Goal: Task Accomplishment & Management: Contribute content

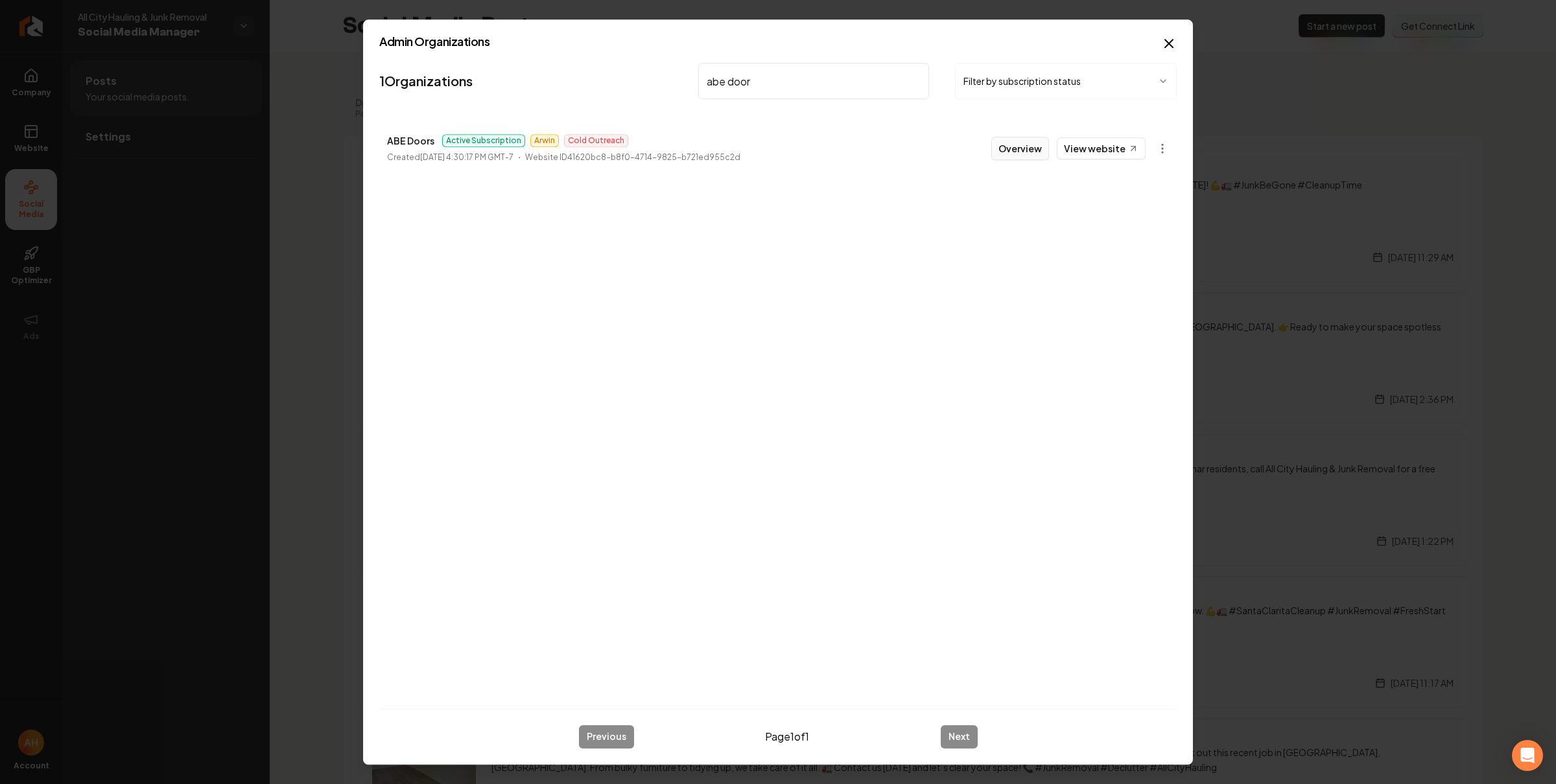
type input "abe door"
click at [1004, 148] on button "Overview" at bounding box center [1020, 148] width 58 height 23
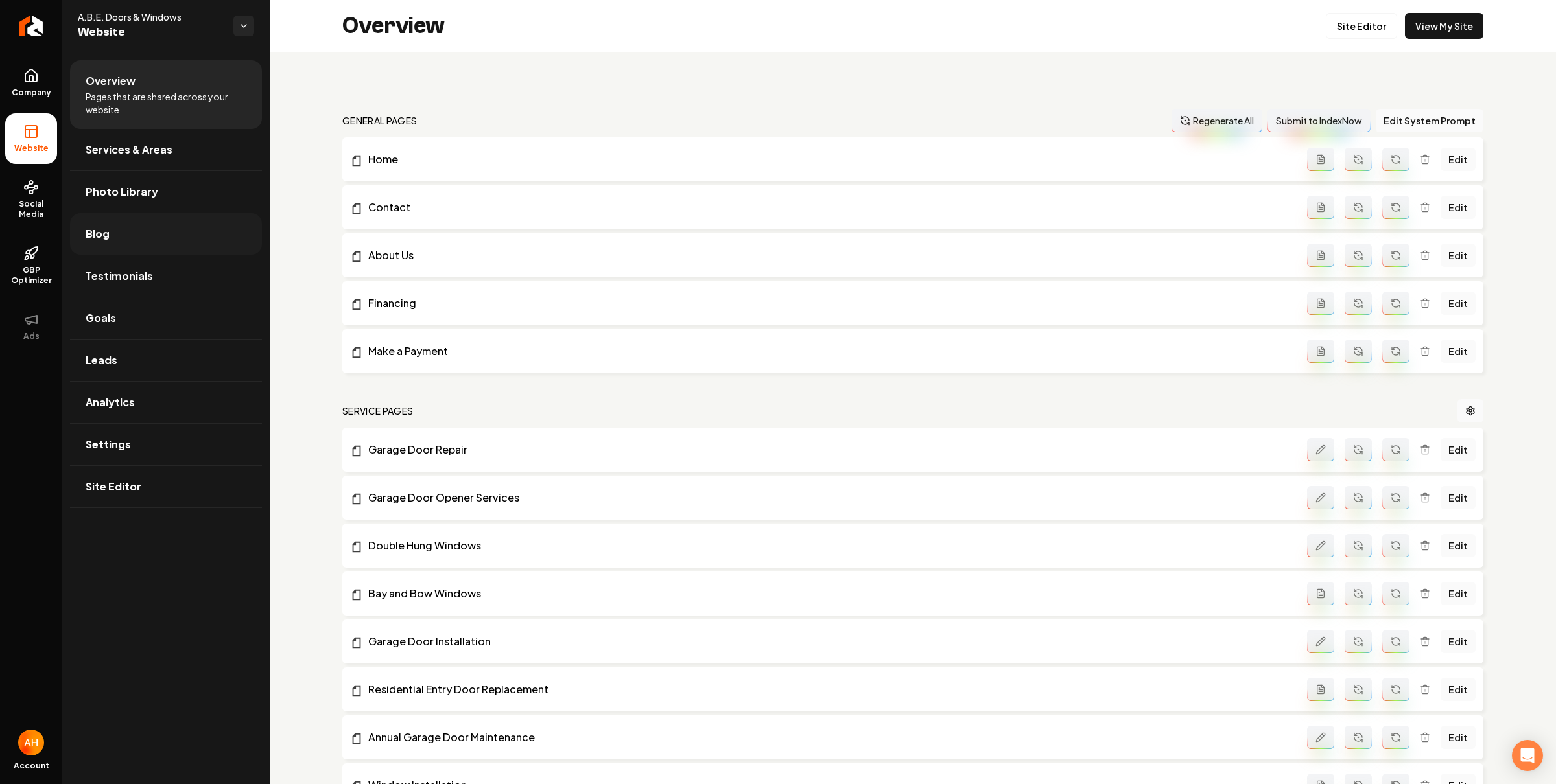
click at [164, 233] on link "Blog" at bounding box center [166, 234] width 192 height 41
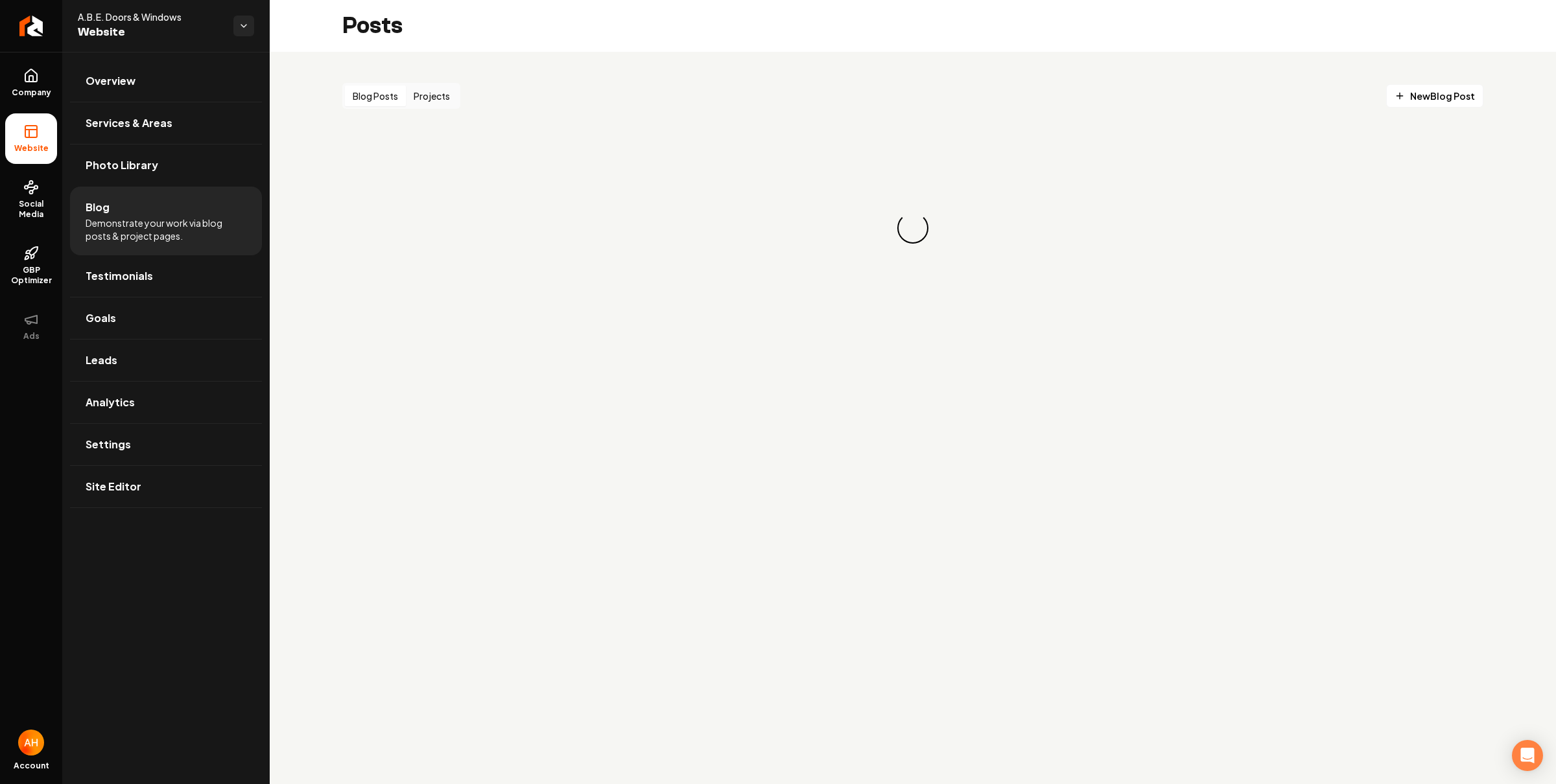
click at [448, 100] on button "Projects" at bounding box center [432, 96] width 52 height 21
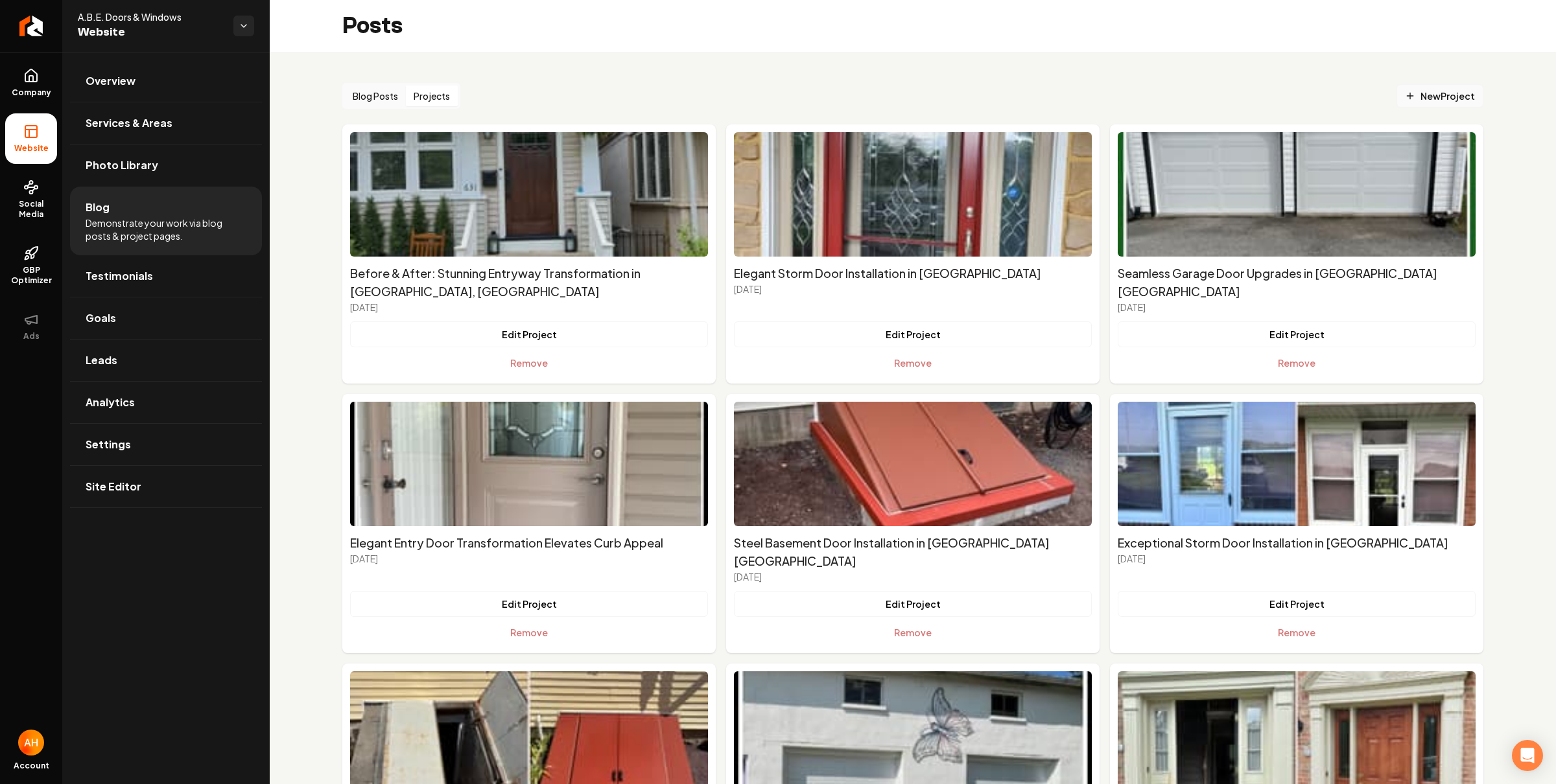
click at [1417, 103] on link "New Project" at bounding box center [1440, 95] width 87 height 23
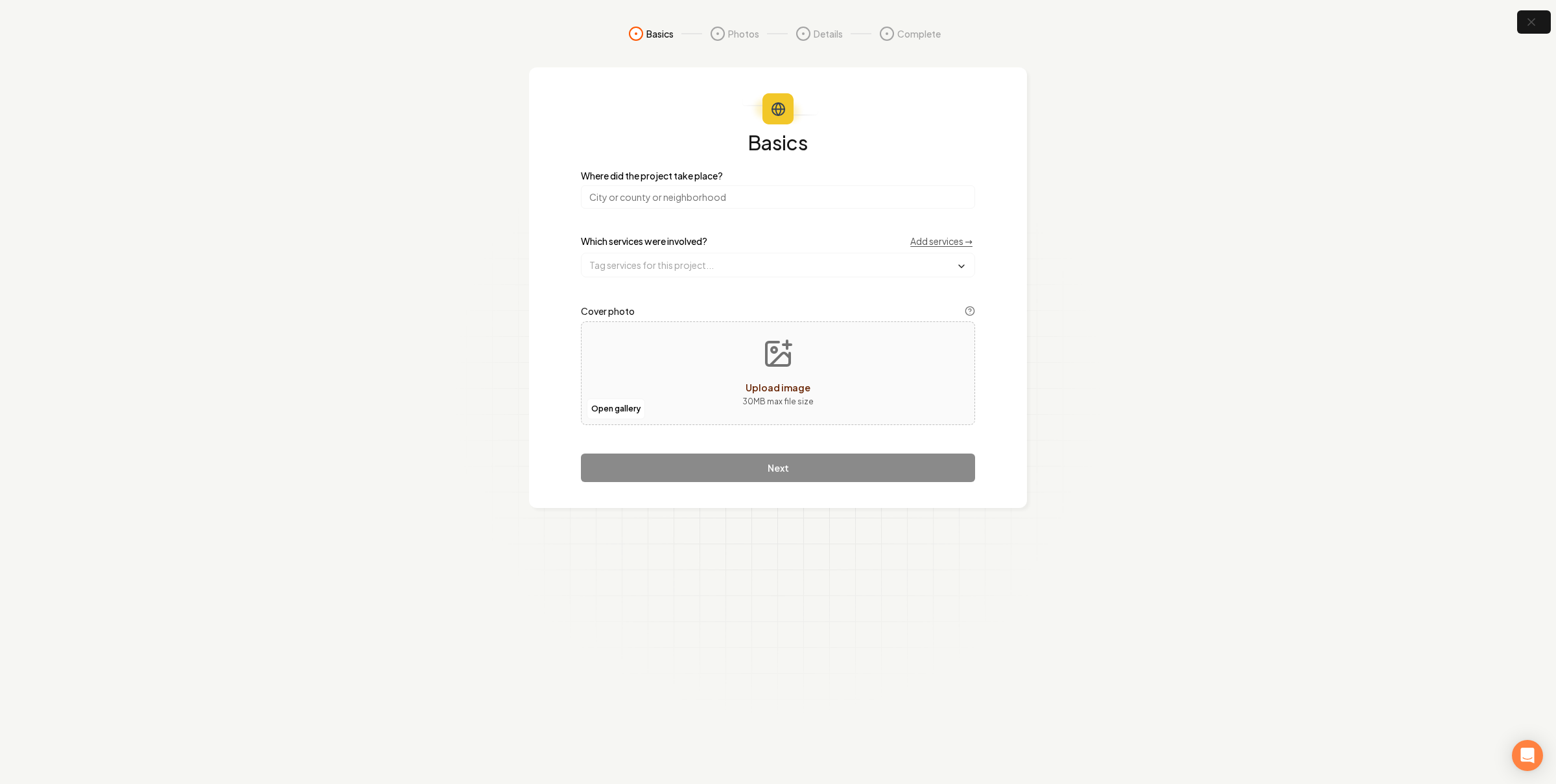
click at [682, 204] on input "search" at bounding box center [778, 196] width 394 height 23
paste input "Bethlehem"
type input "Bethlehem, PA"
click at [693, 256] on input "text" at bounding box center [778, 264] width 393 height 23
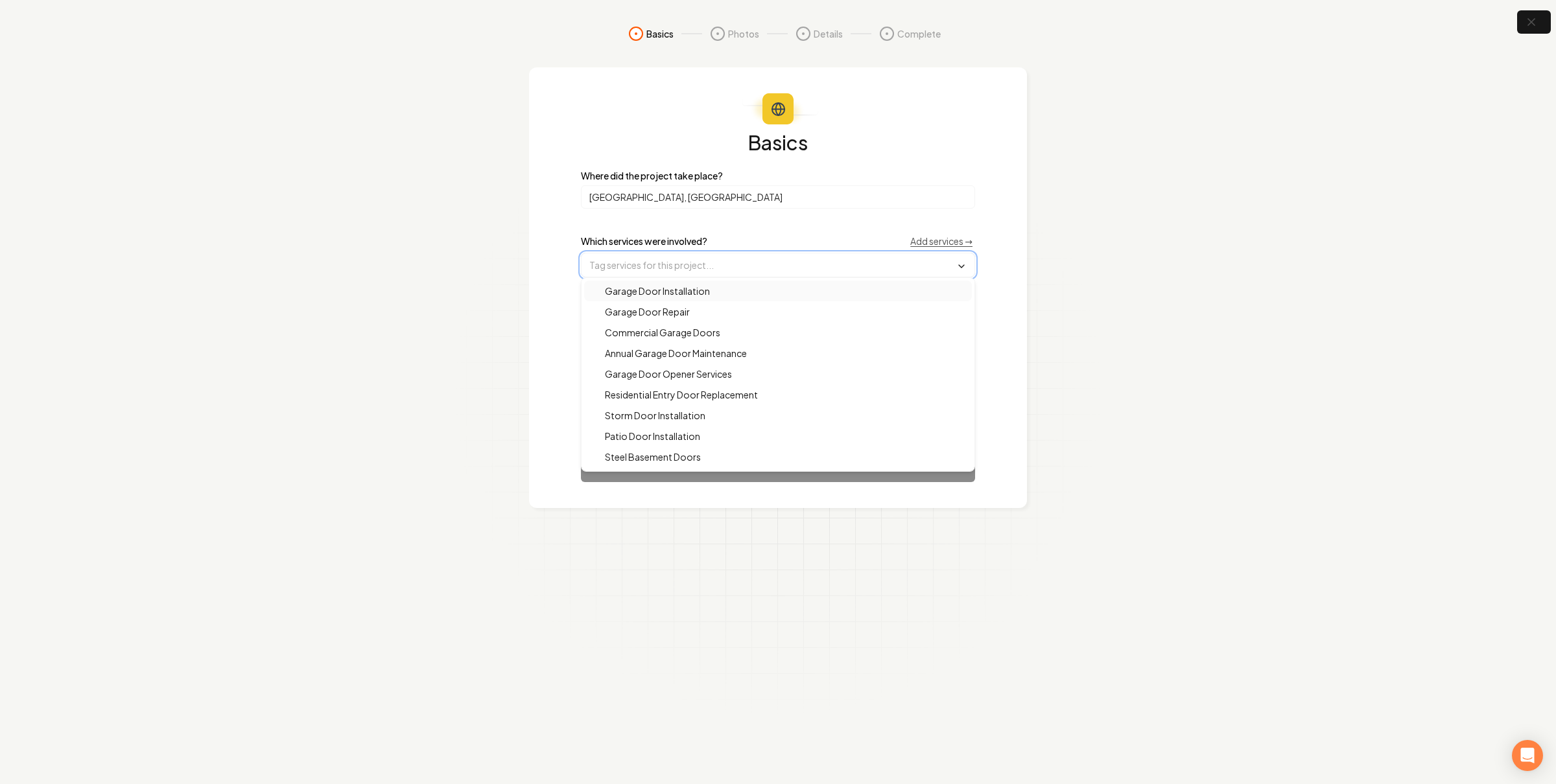
click at [684, 259] on input "text" at bounding box center [778, 264] width 393 height 23
click at [676, 276] on input "text" at bounding box center [778, 264] width 393 height 23
drag, startPoint x: 676, startPoint y: 406, endPoint x: 26, endPoint y: 380, distance: 650.5
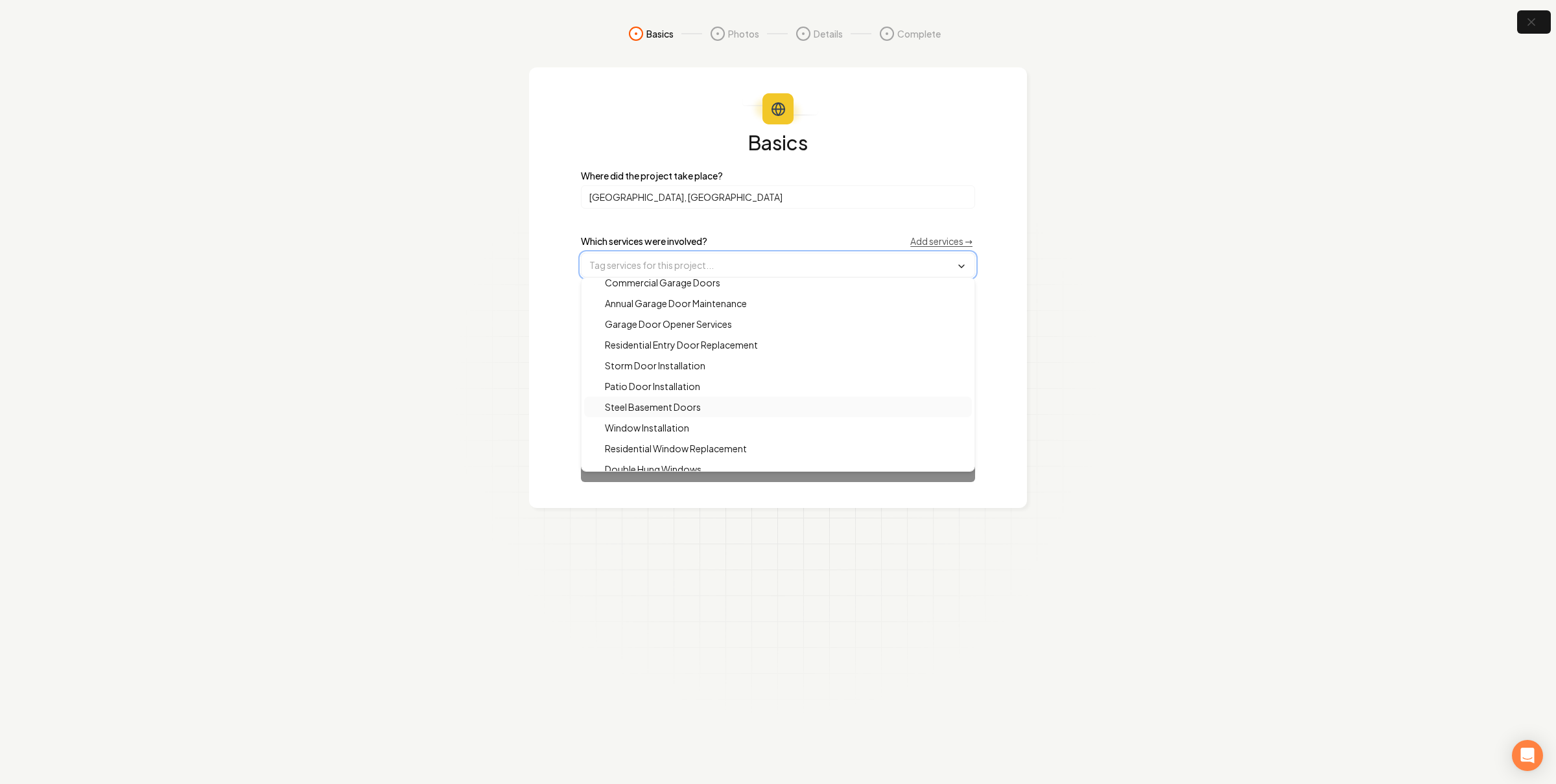
click at [676, 406] on span "Steel Basement Doors" at bounding box center [645, 407] width 112 height 13
drag, startPoint x: 1153, startPoint y: 279, endPoint x: 1086, endPoint y: 288, distance: 67.6
click at [1152, 277] on section "Basics Photos Details Complete Basics Where did the project take place? Bethleh…" at bounding box center [778, 392] width 1556 height 784
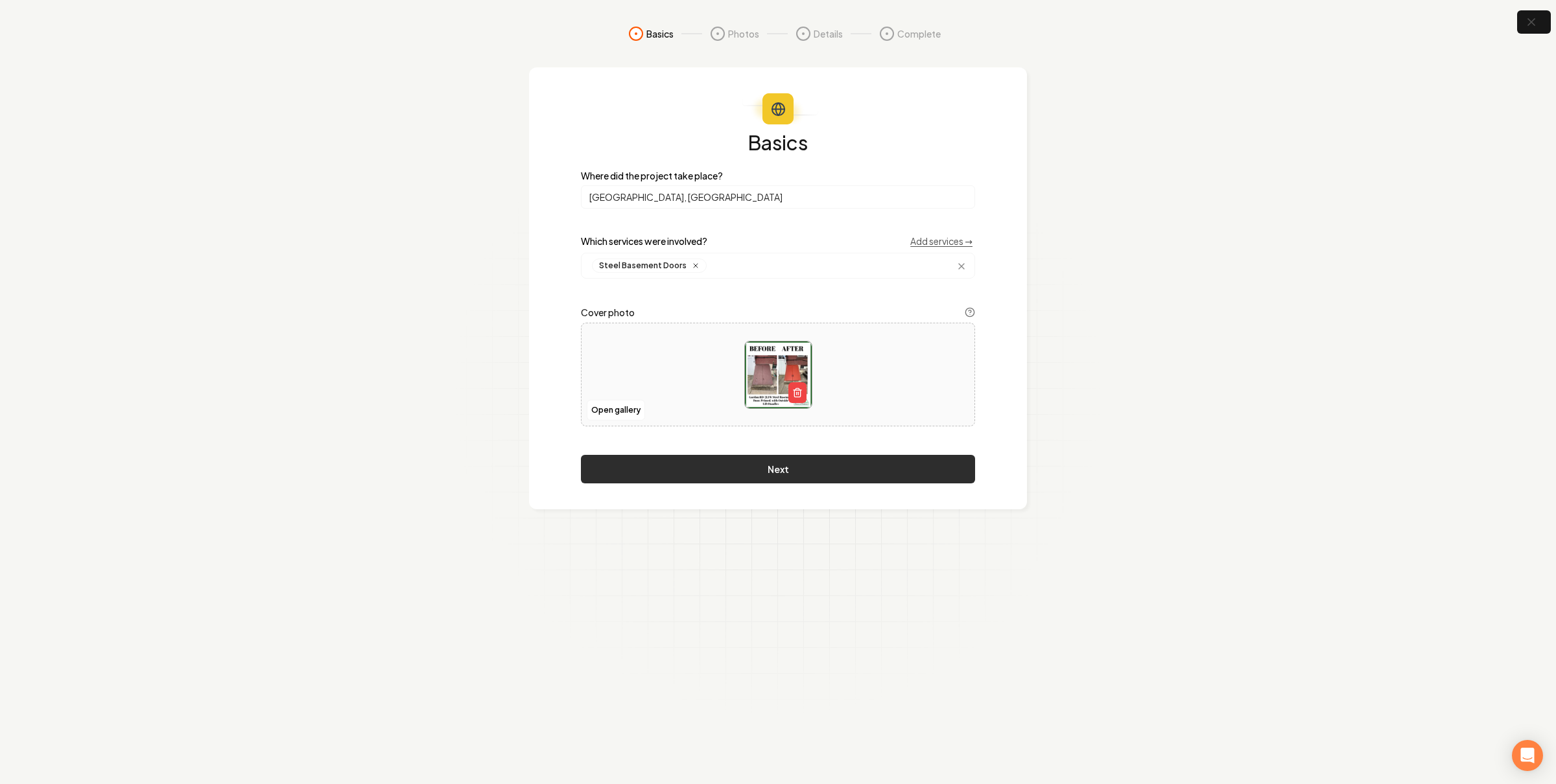
click at [763, 464] on button "Next" at bounding box center [778, 469] width 394 height 28
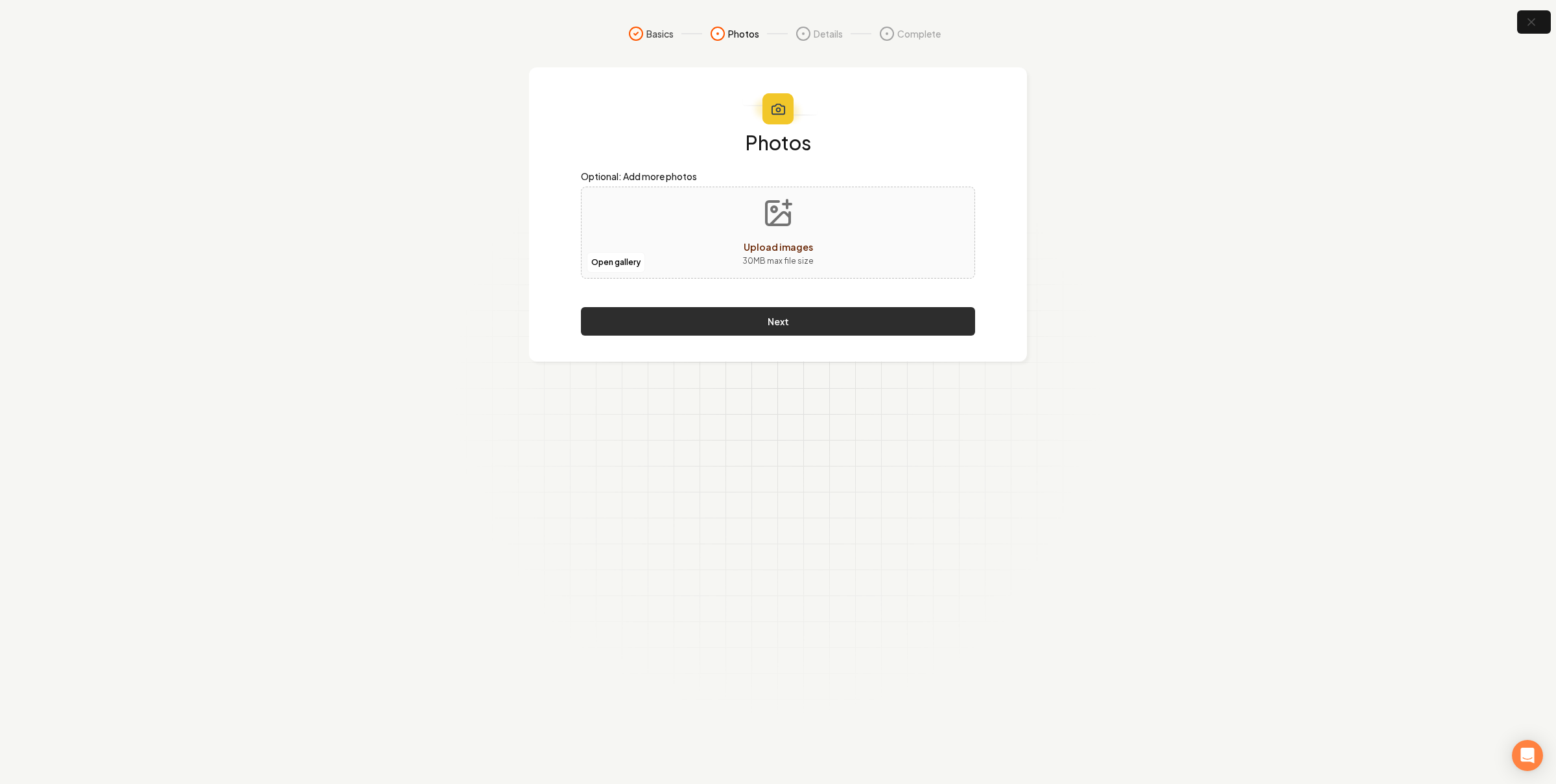
click at [826, 313] on button "Next" at bounding box center [778, 321] width 394 height 28
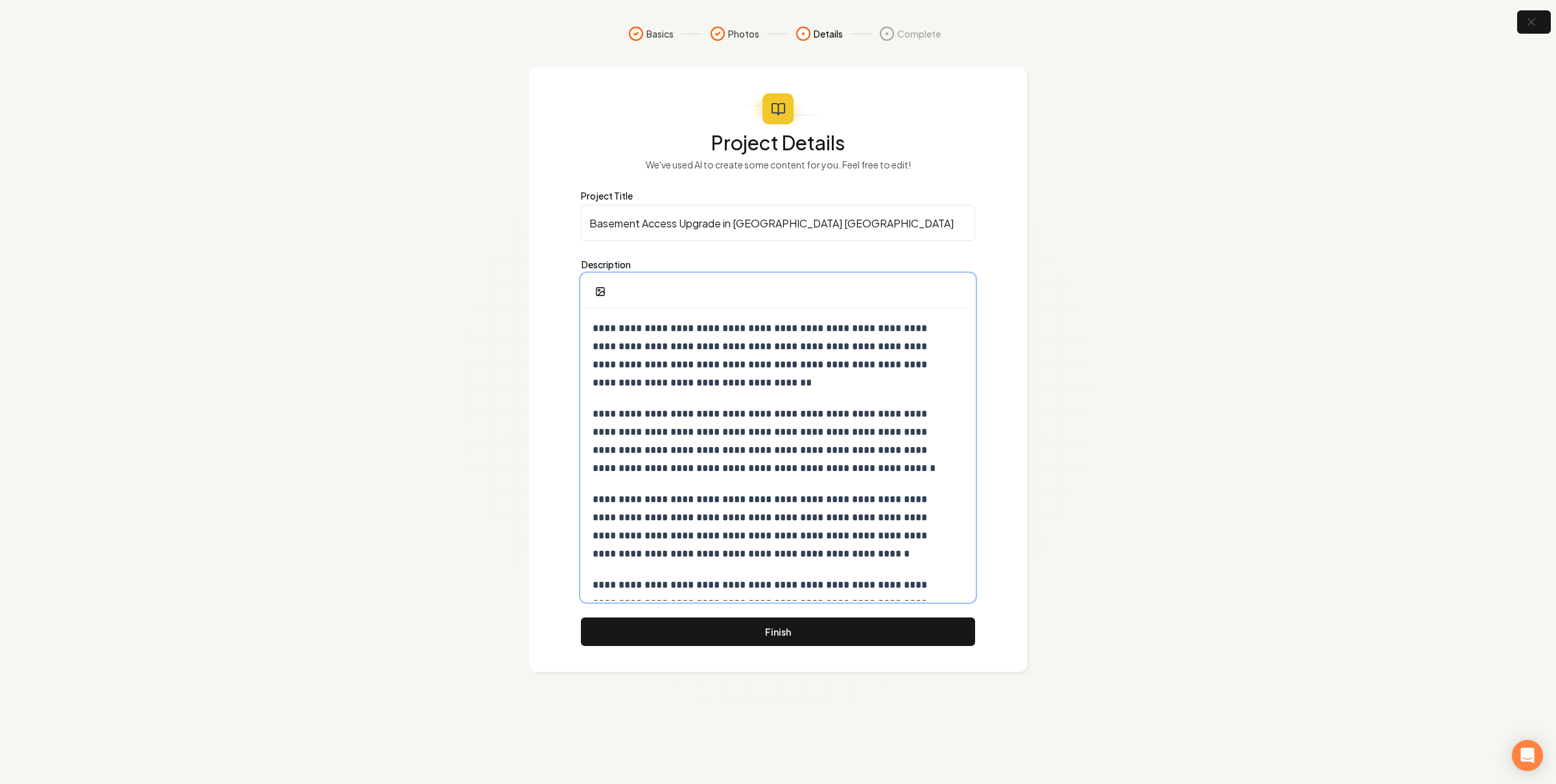
click at [757, 377] on p "**********" at bounding box center [772, 356] width 358 height 73
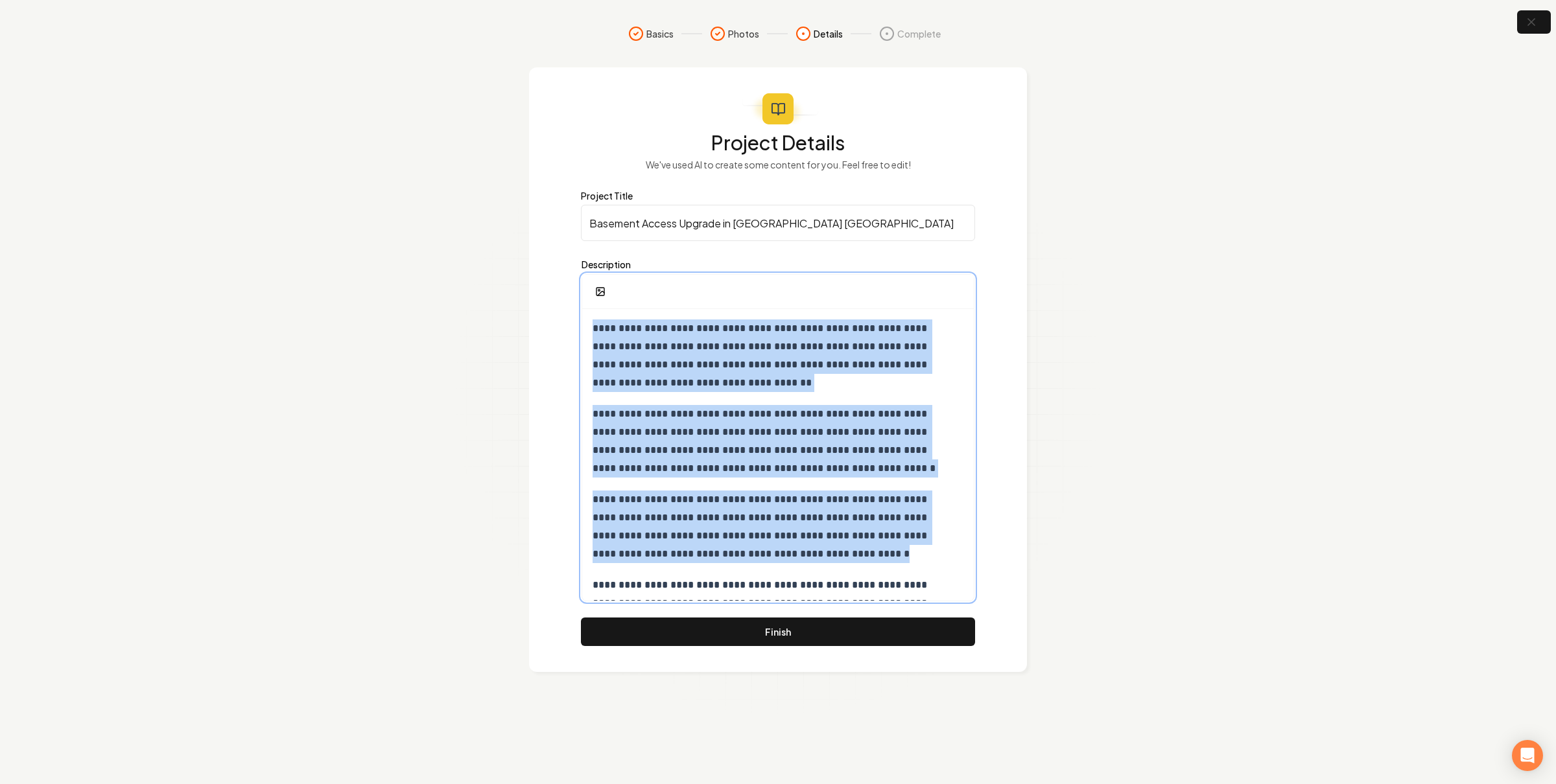
copy div "**********"
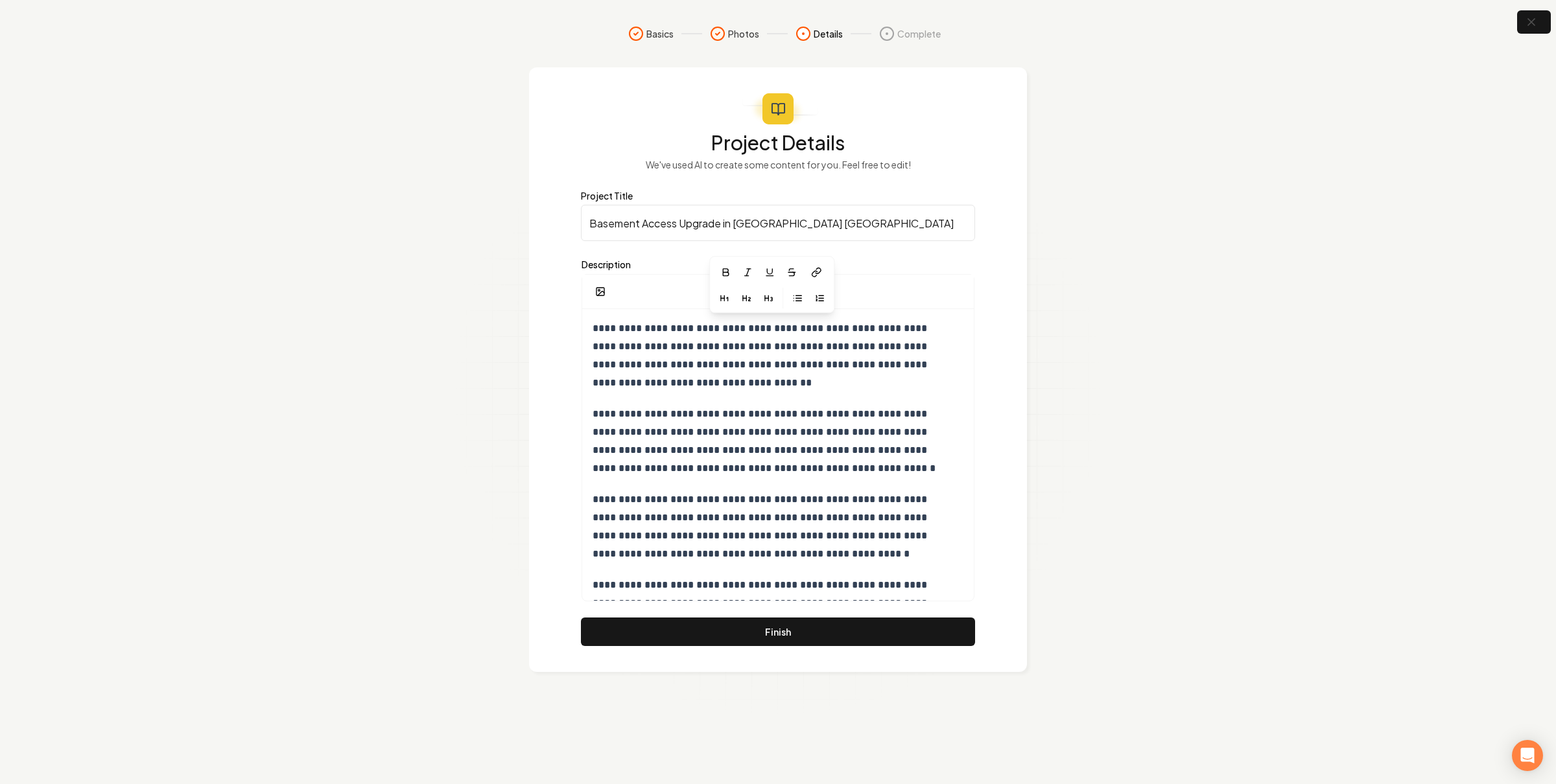
click at [1148, 243] on section "**********" at bounding box center [778, 392] width 1556 height 784
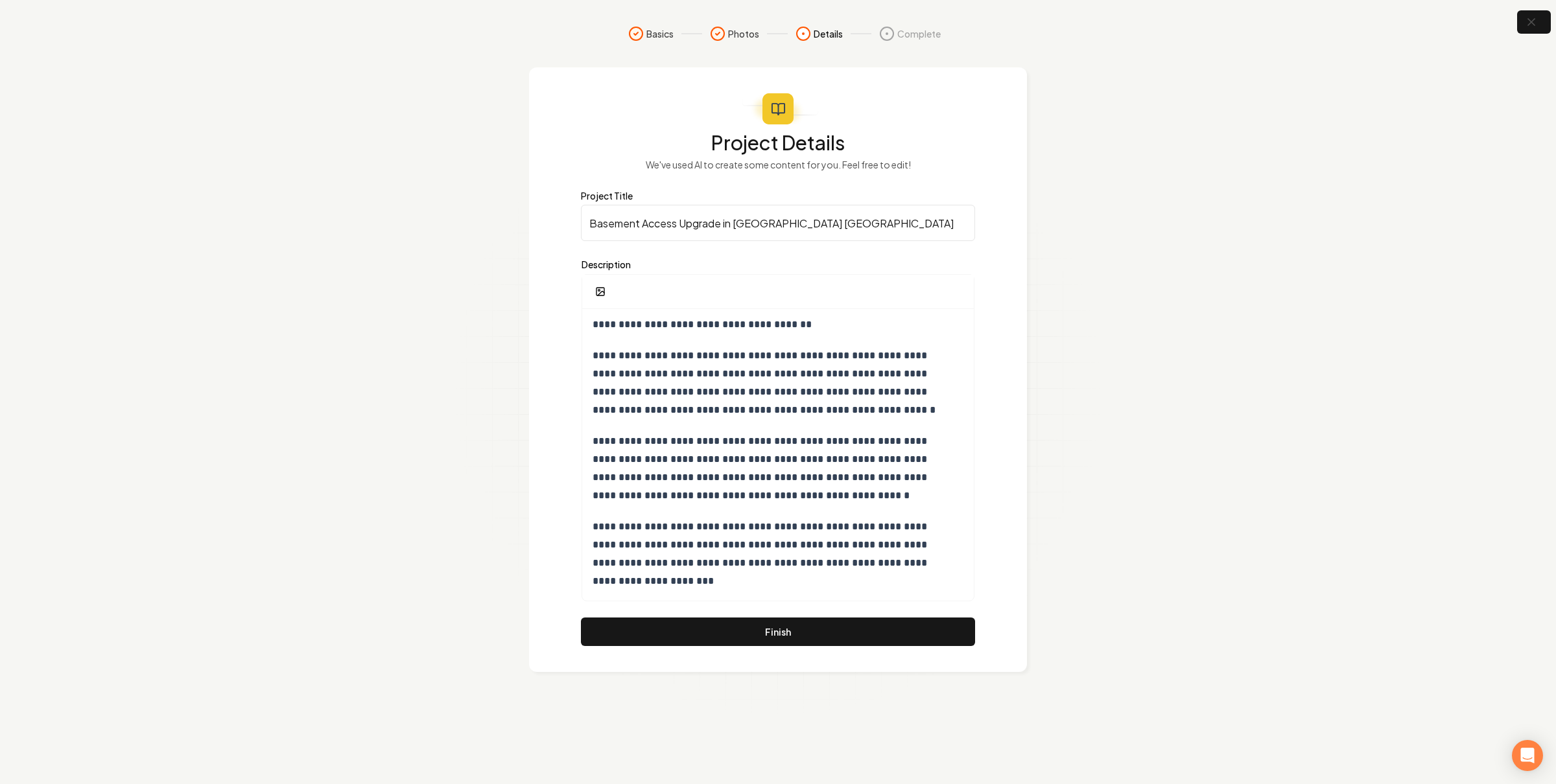
scroll to position [0, 0]
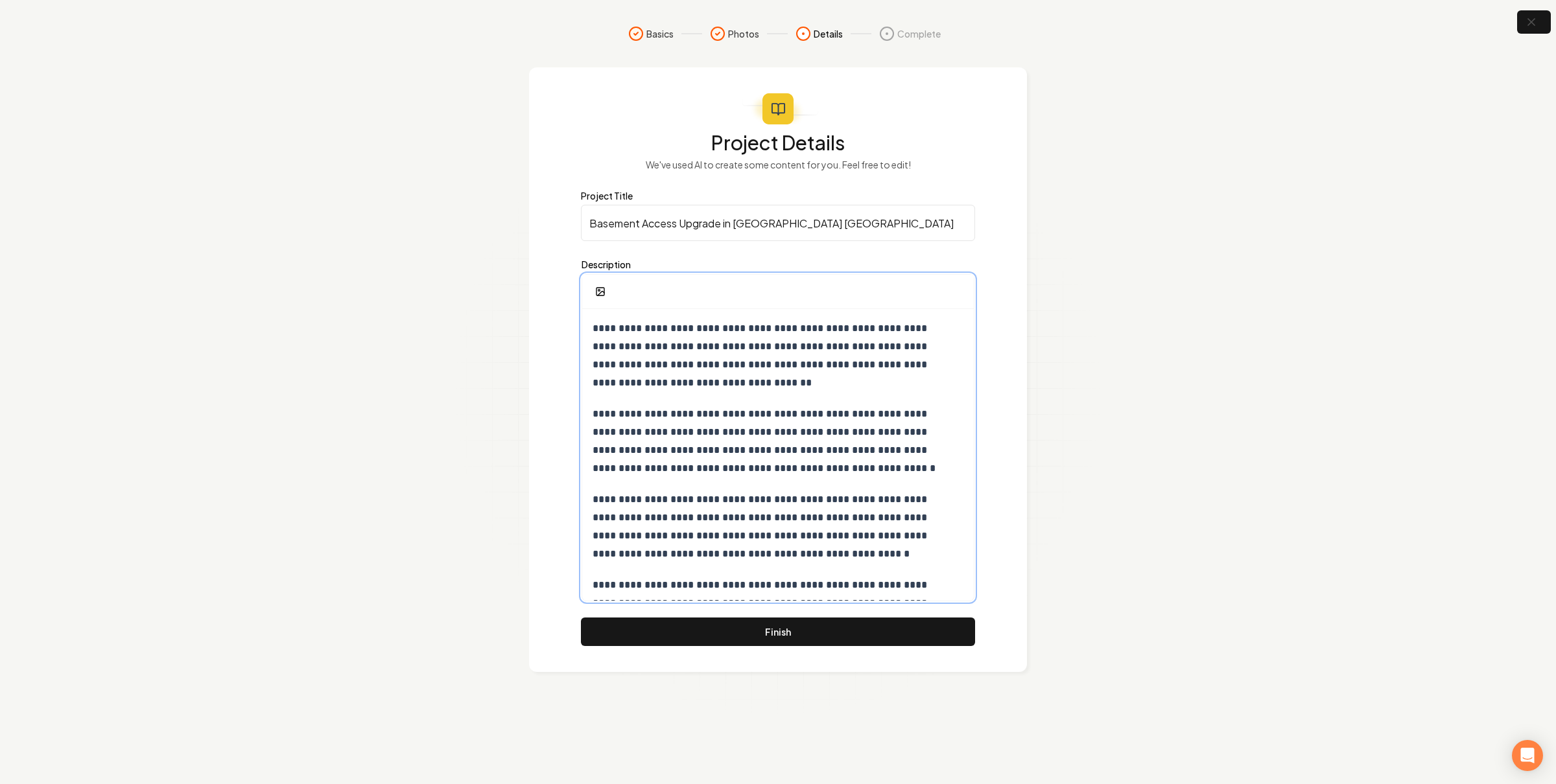
click at [705, 408] on p "**********" at bounding box center [772, 441] width 358 height 73
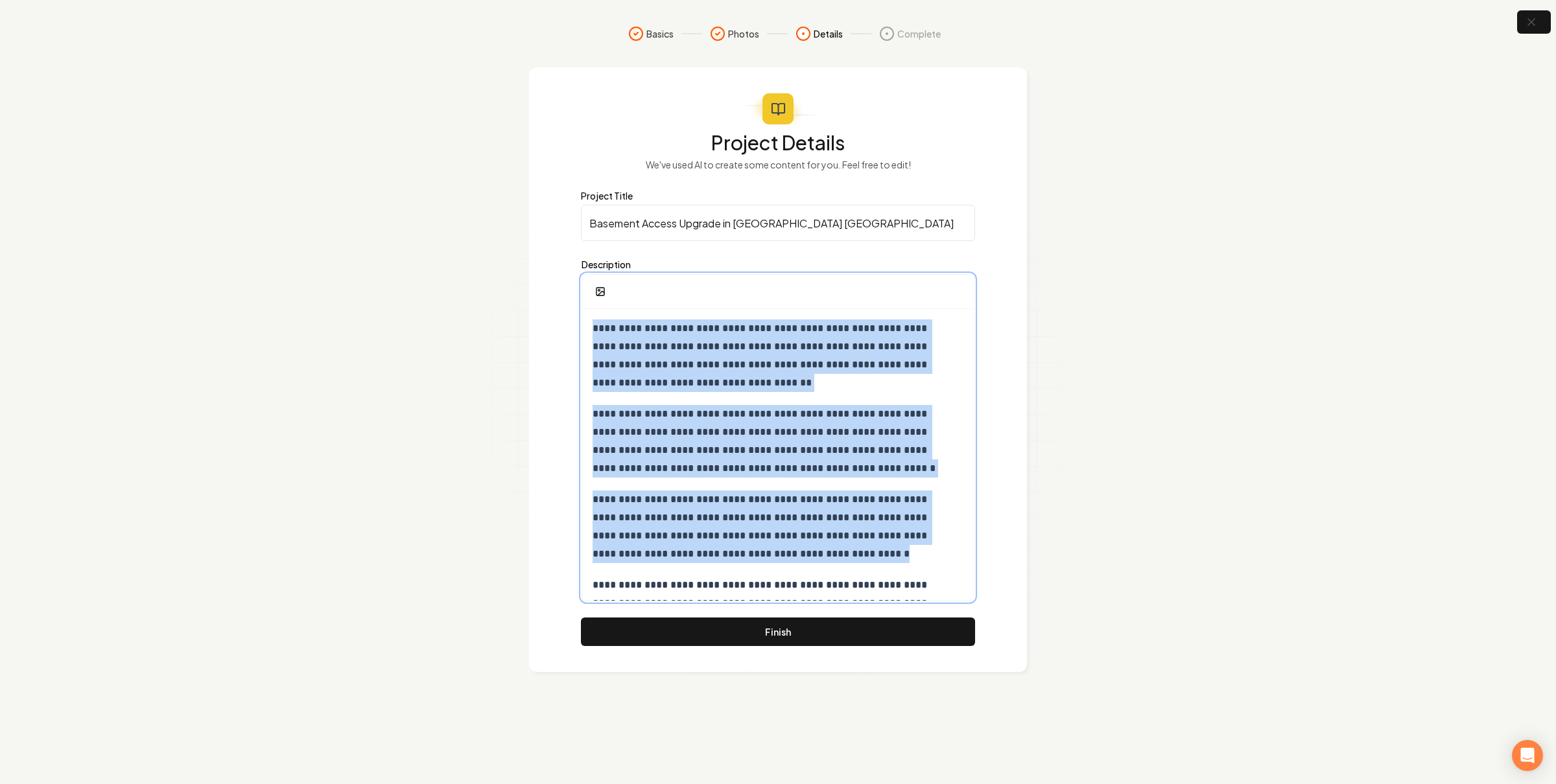
copy div "**********"
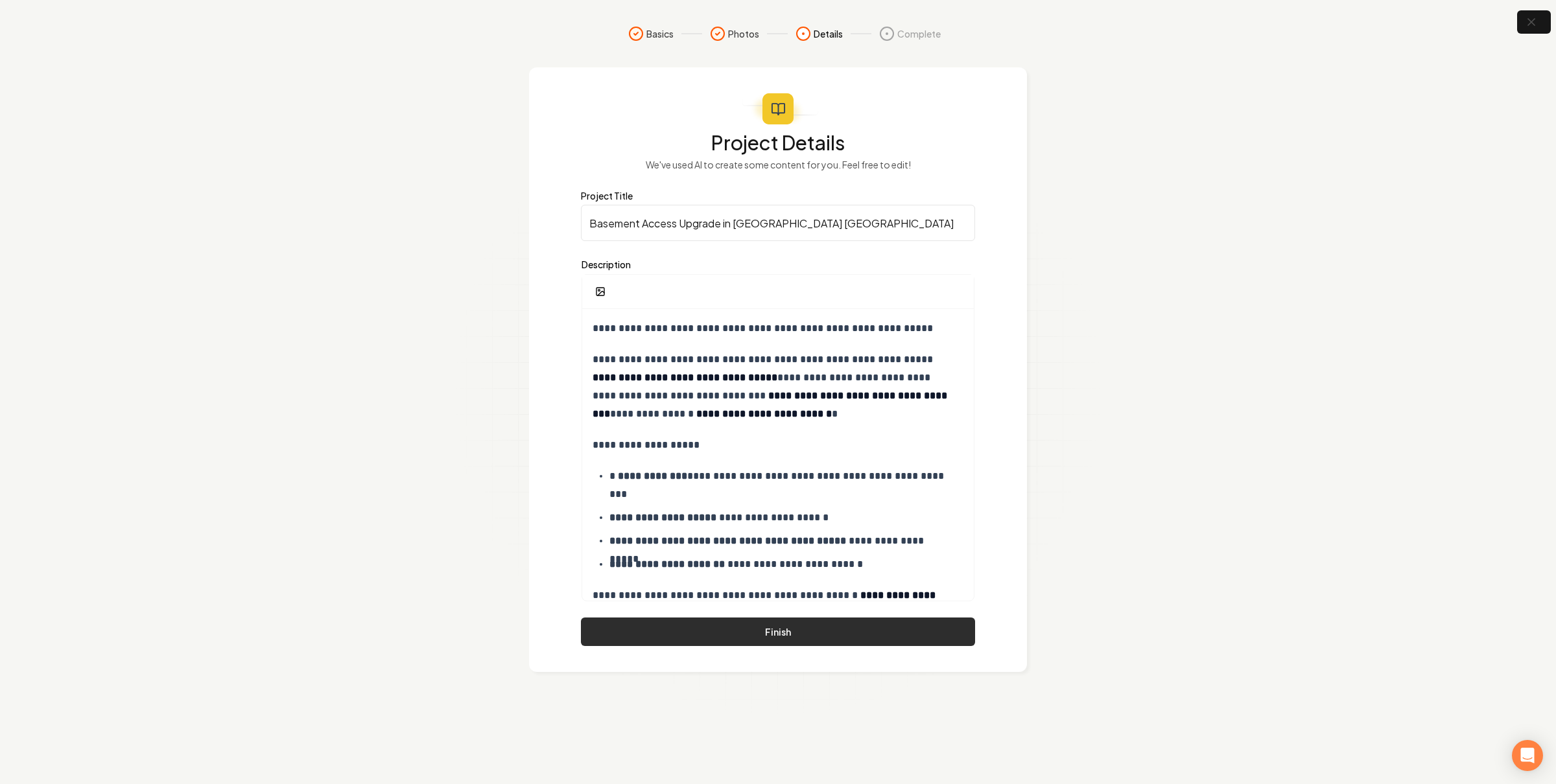
click at [808, 629] on button "Finish" at bounding box center [778, 632] width 394 height 28
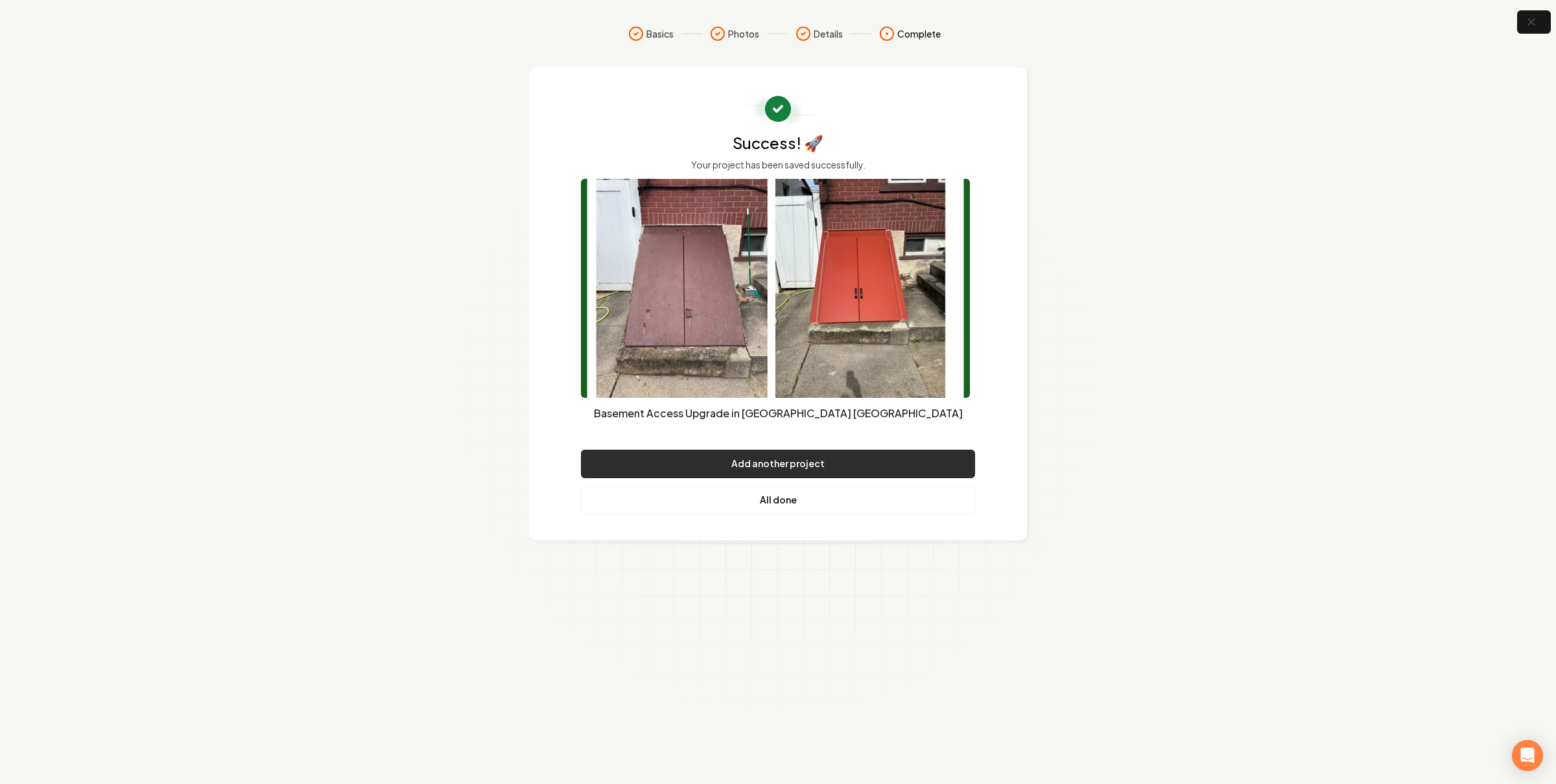
click at [740, 473] on button "Add another project" at bounding box center [778, 464] width 394 height 28
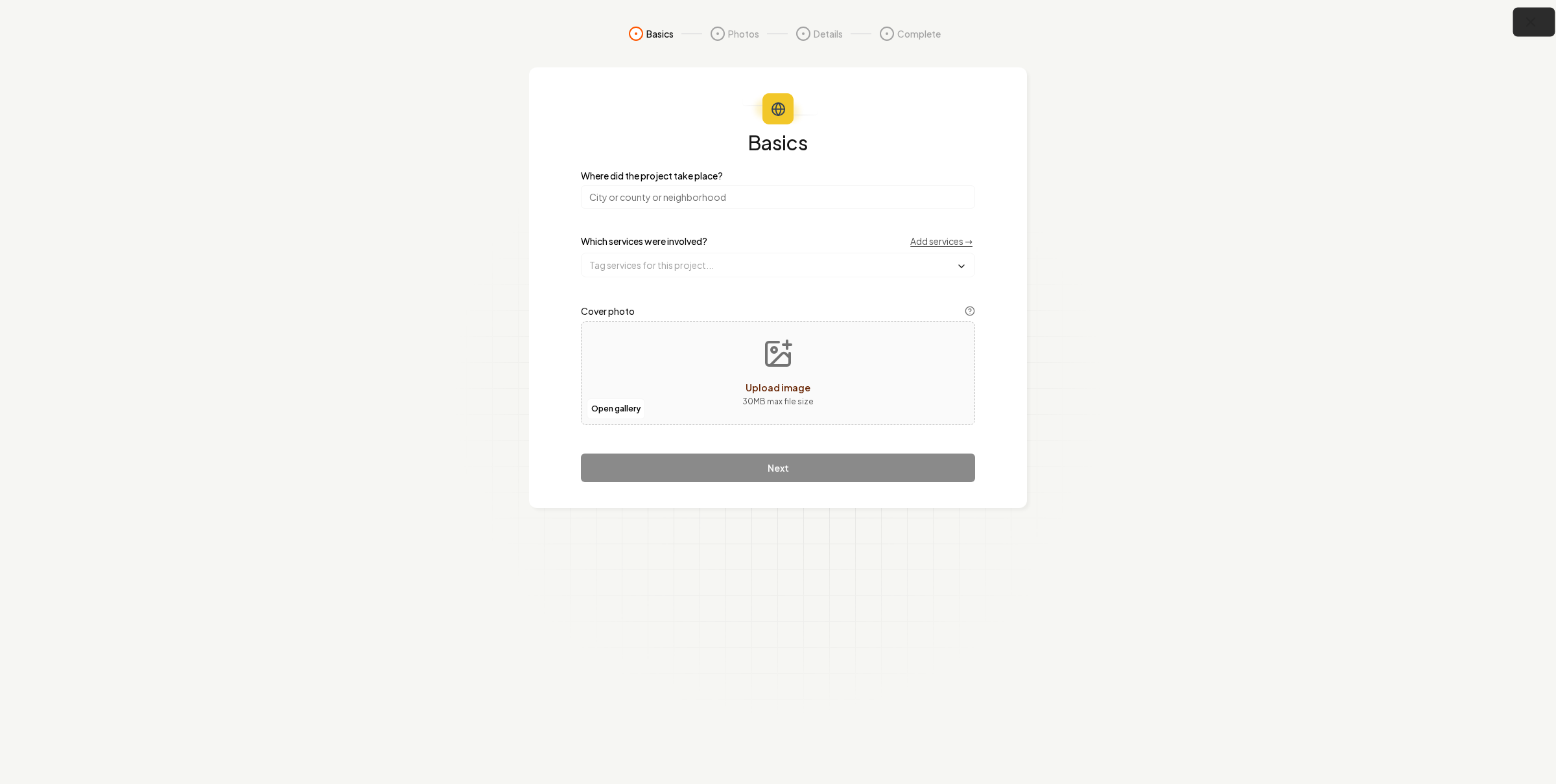
click at [1540, 16] on button "button" at bounding box center [1534, 22] width 42 height 29
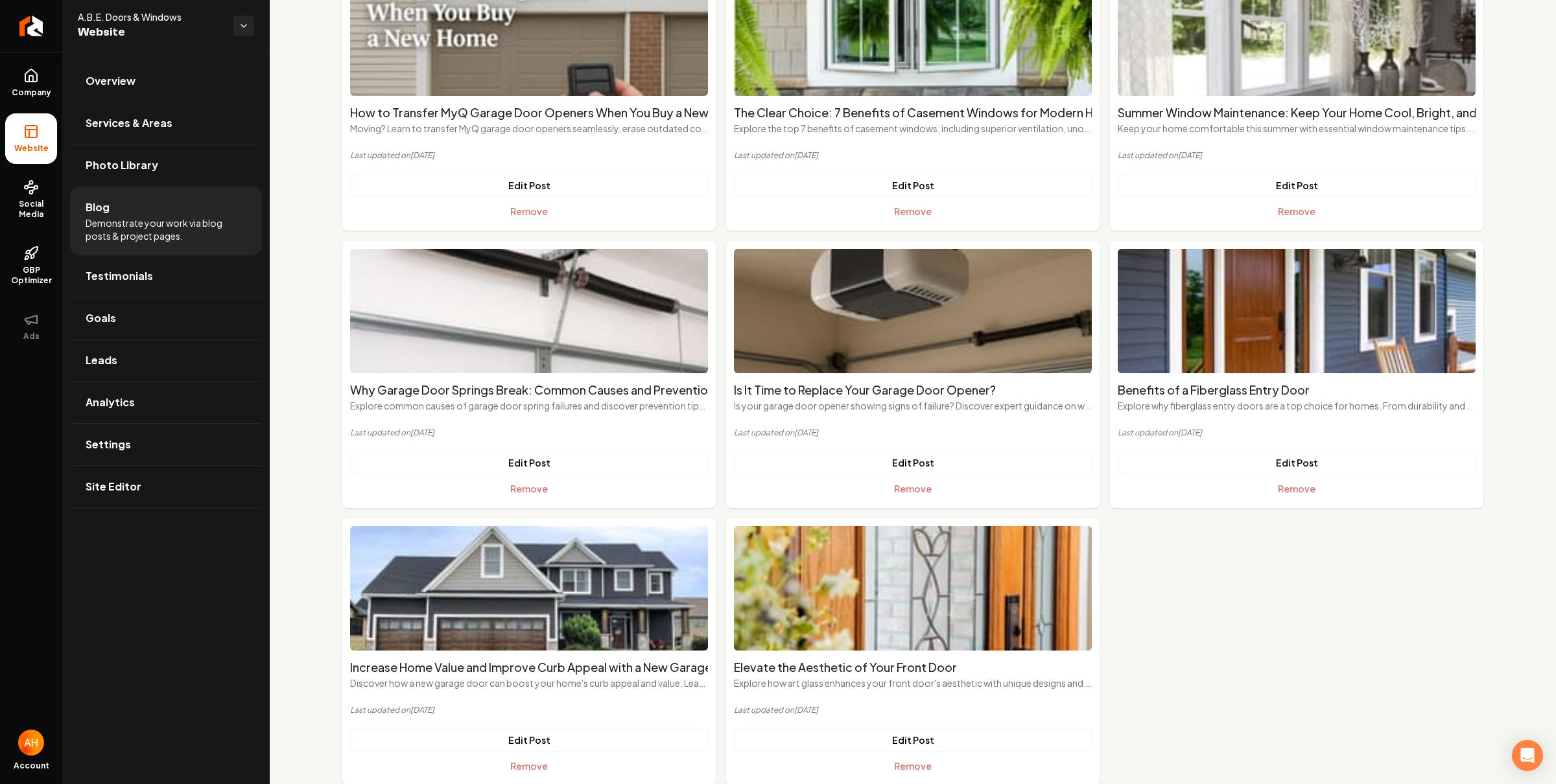
scroll to position [459, 0]
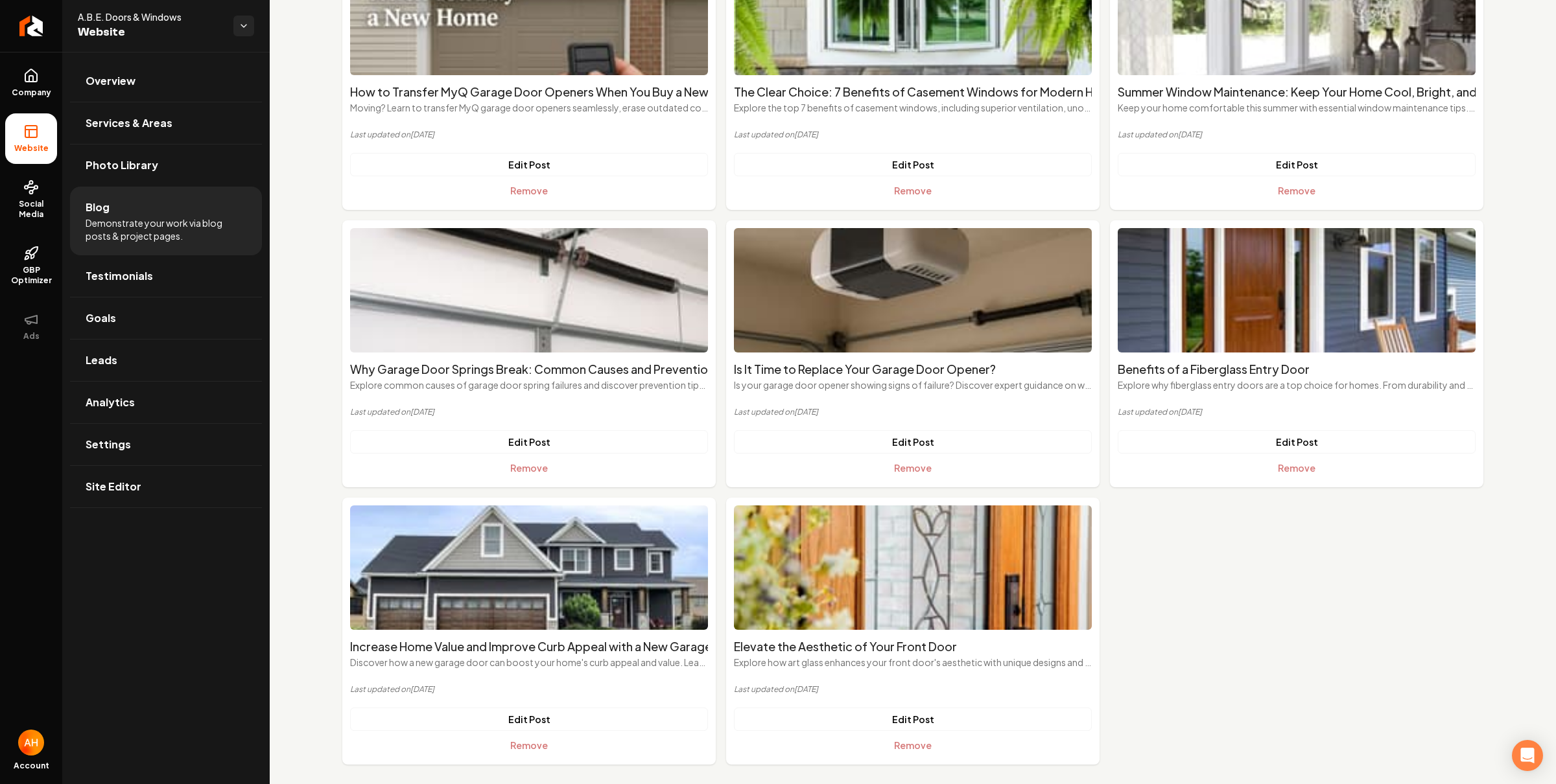
click at [1175, 659] on ul "Introducing: Our New General Manager! Meet Shannon, our Office Manager since 20…" at bounding box center [912, 215] width 1141 height 1099
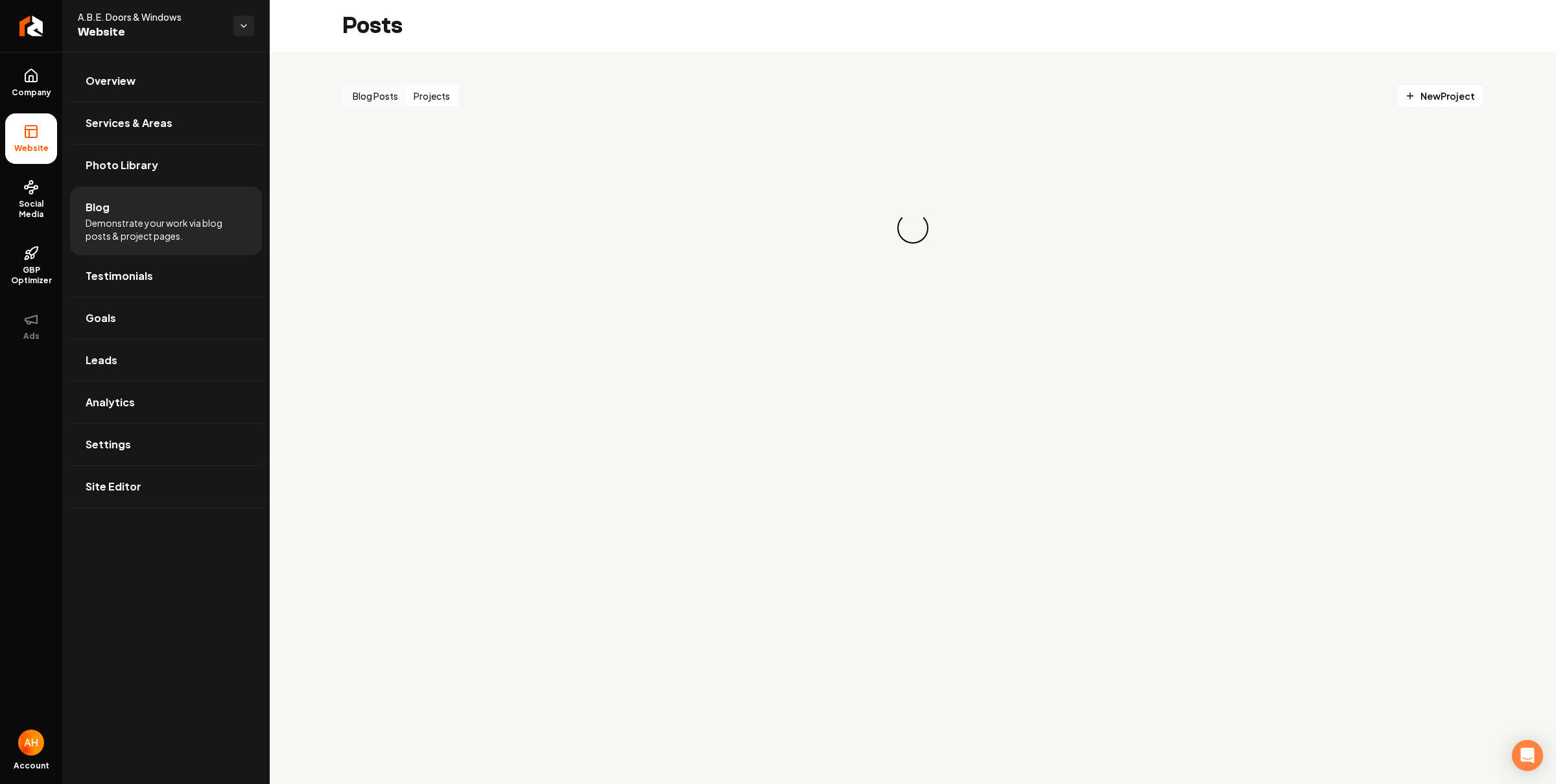
click at [446, 97] on button "Projects" at bounding box center [432, 96] width 52 height 21
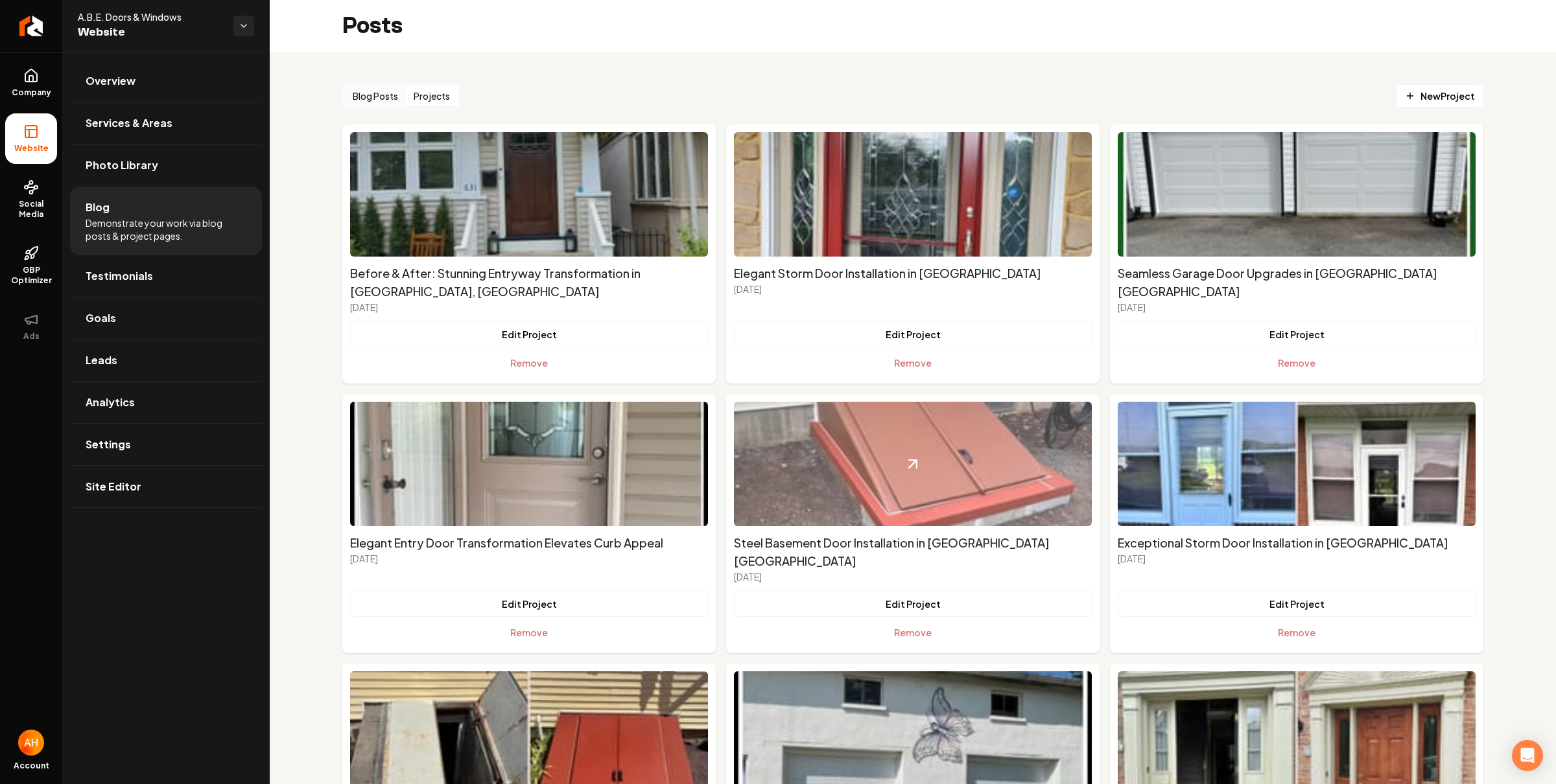
click at [903, 467] on icon "Main content area" at bounding box center [912, 464] width 18 height 18
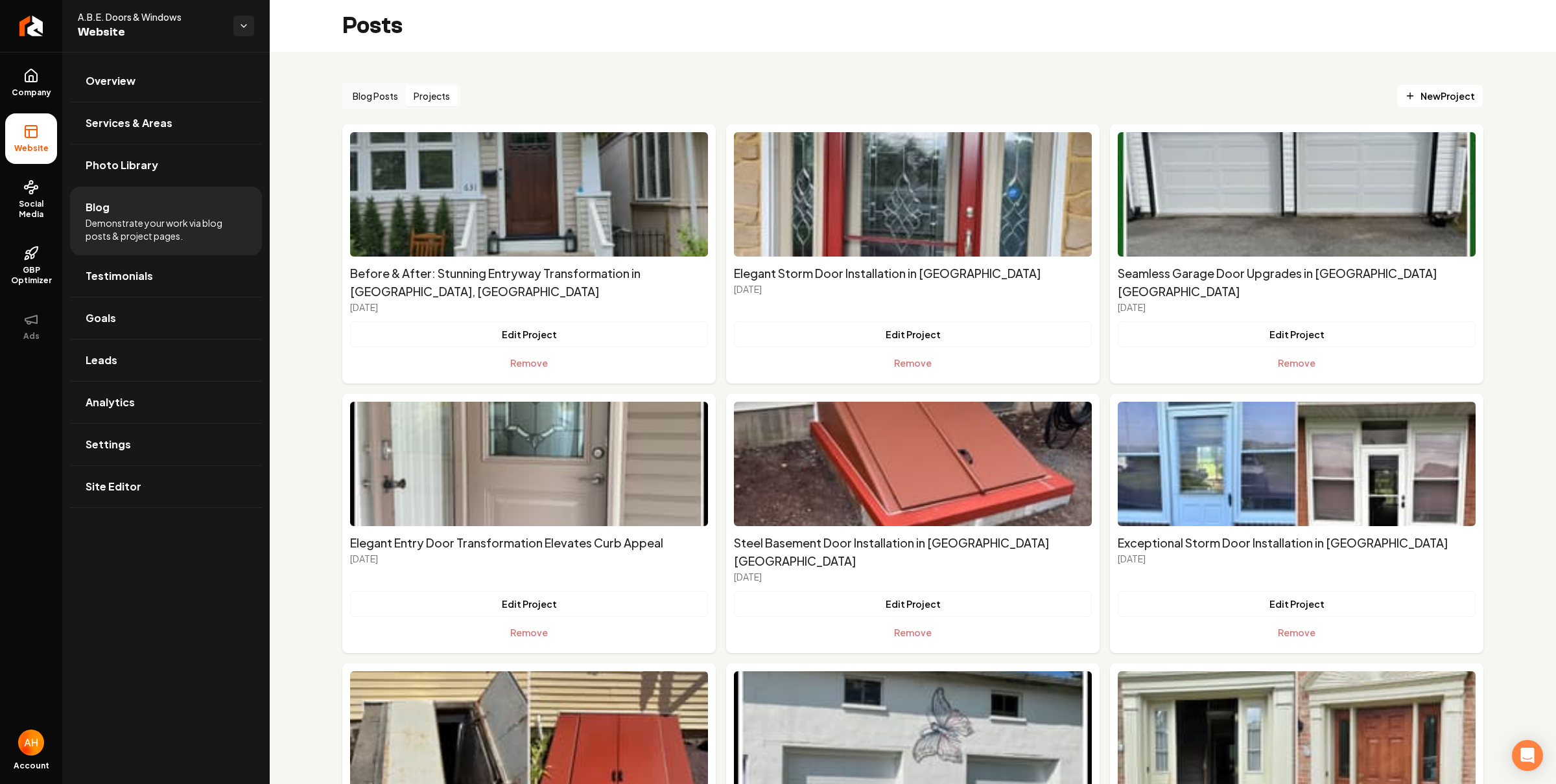
click at [671, 58] on div "Blog Posts Projects New Project Before & After: Stunning Entryway Transformatio…" at bounding box center [912, 628] width 1286 height 1153
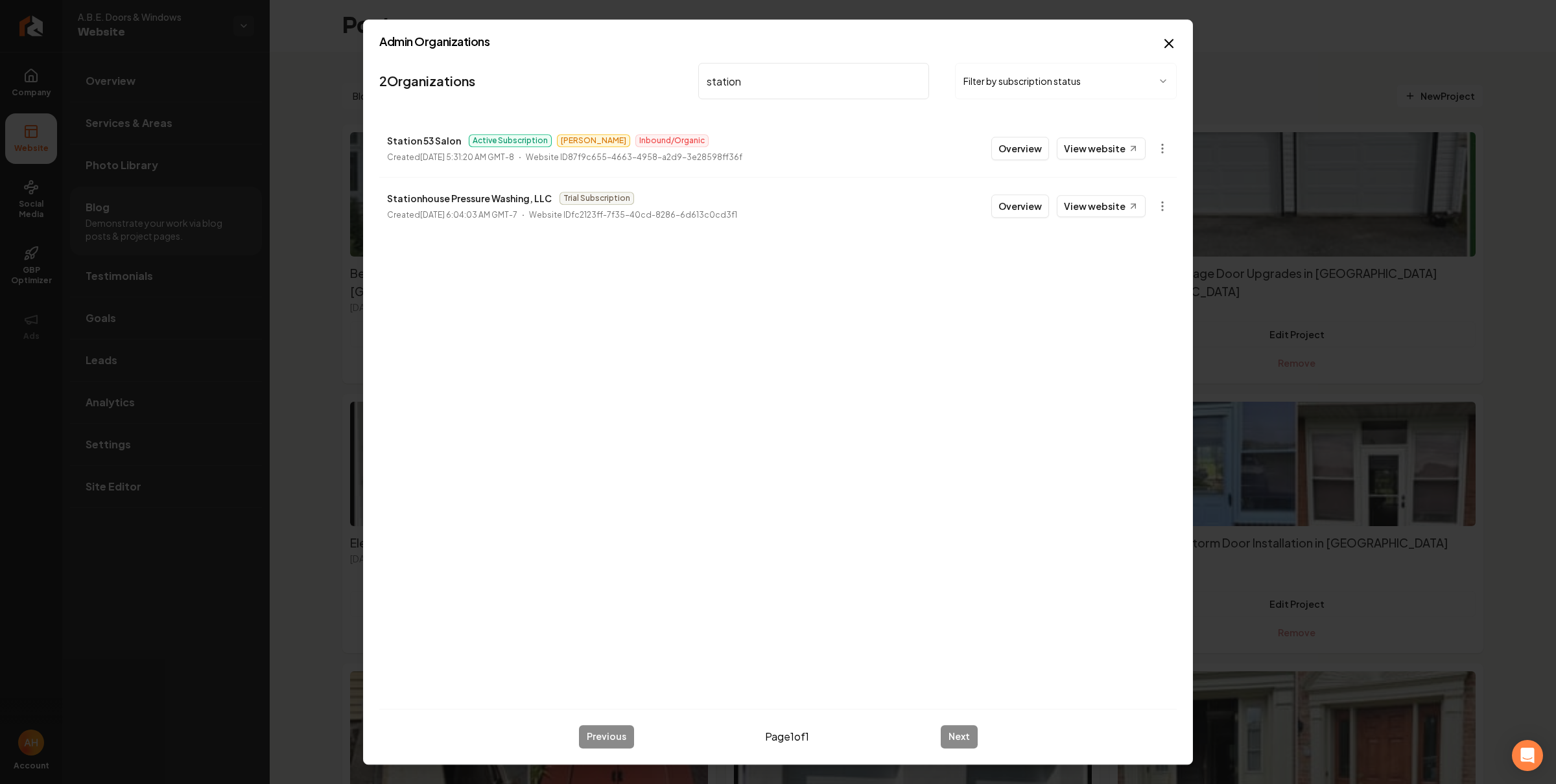
click at [811, 75] on input "station" at bounding box center [814, 81] width 231 height 36
click at [775, 85] on input "ch lawn" at bounding box center [814, 81] width 231 height 36
click at [739, 80] on input "tx solar" at bounding box center [814, 81] width 231 height 36
paste input "Terrain Transformations"
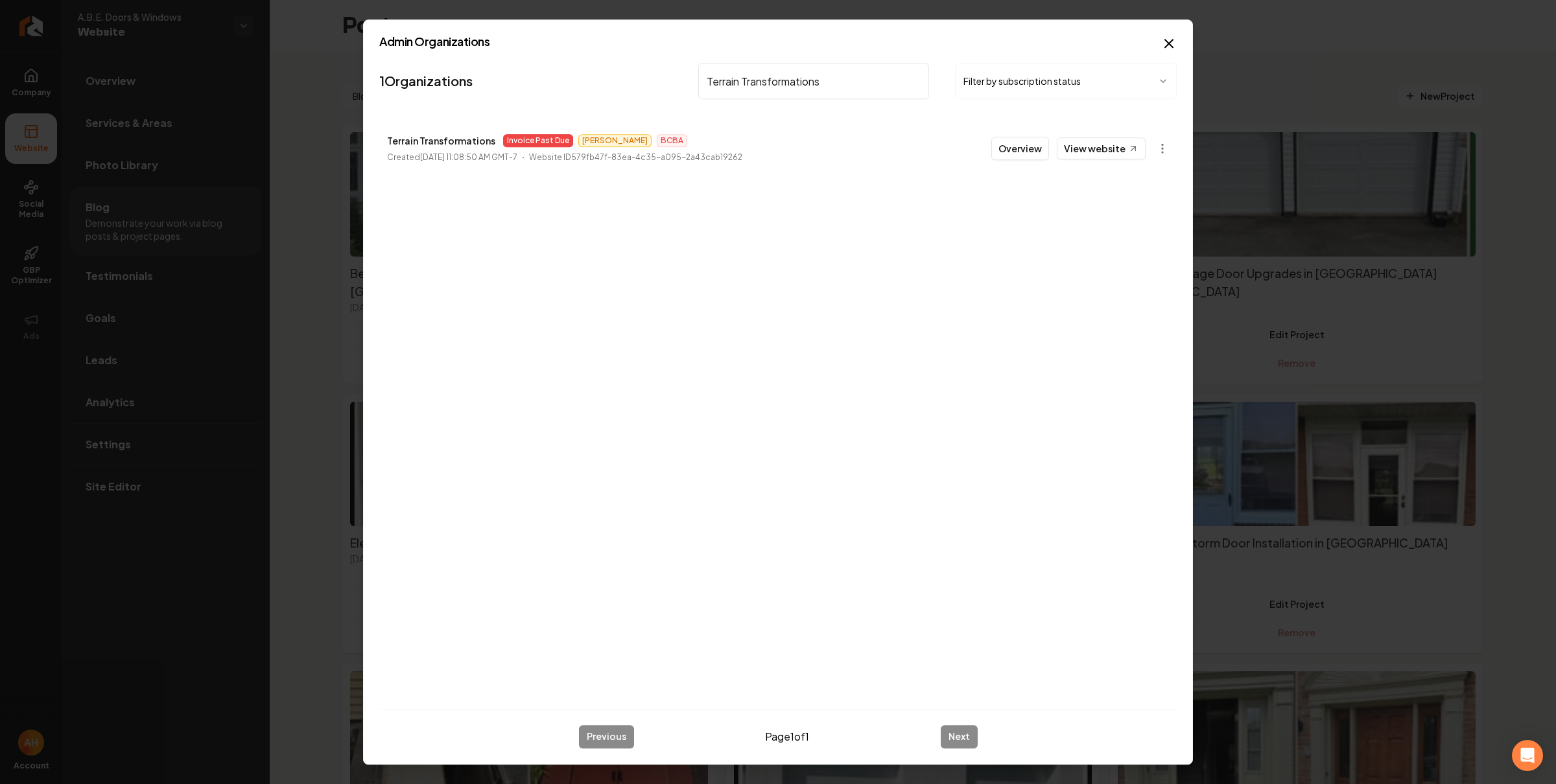
click at [728, 76] on input "Terrain Transformations" at bounding box center [814, 81] width 231 height 36
paste input "[PERSON_NAME]’s Lawn & Garden"
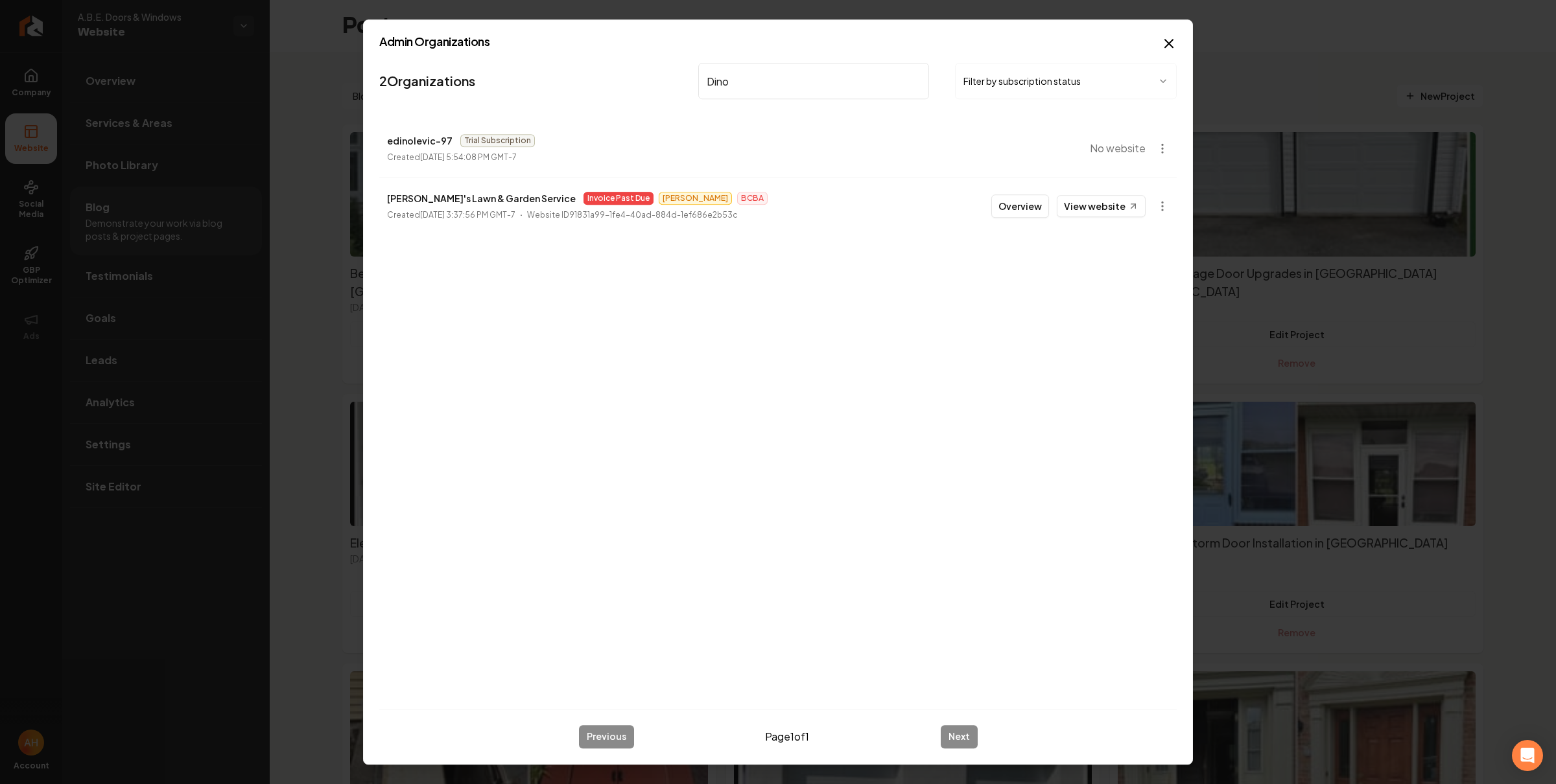
click at [768, 83] on input "Dino" at bounding box center [814, 81] width 231 height 36
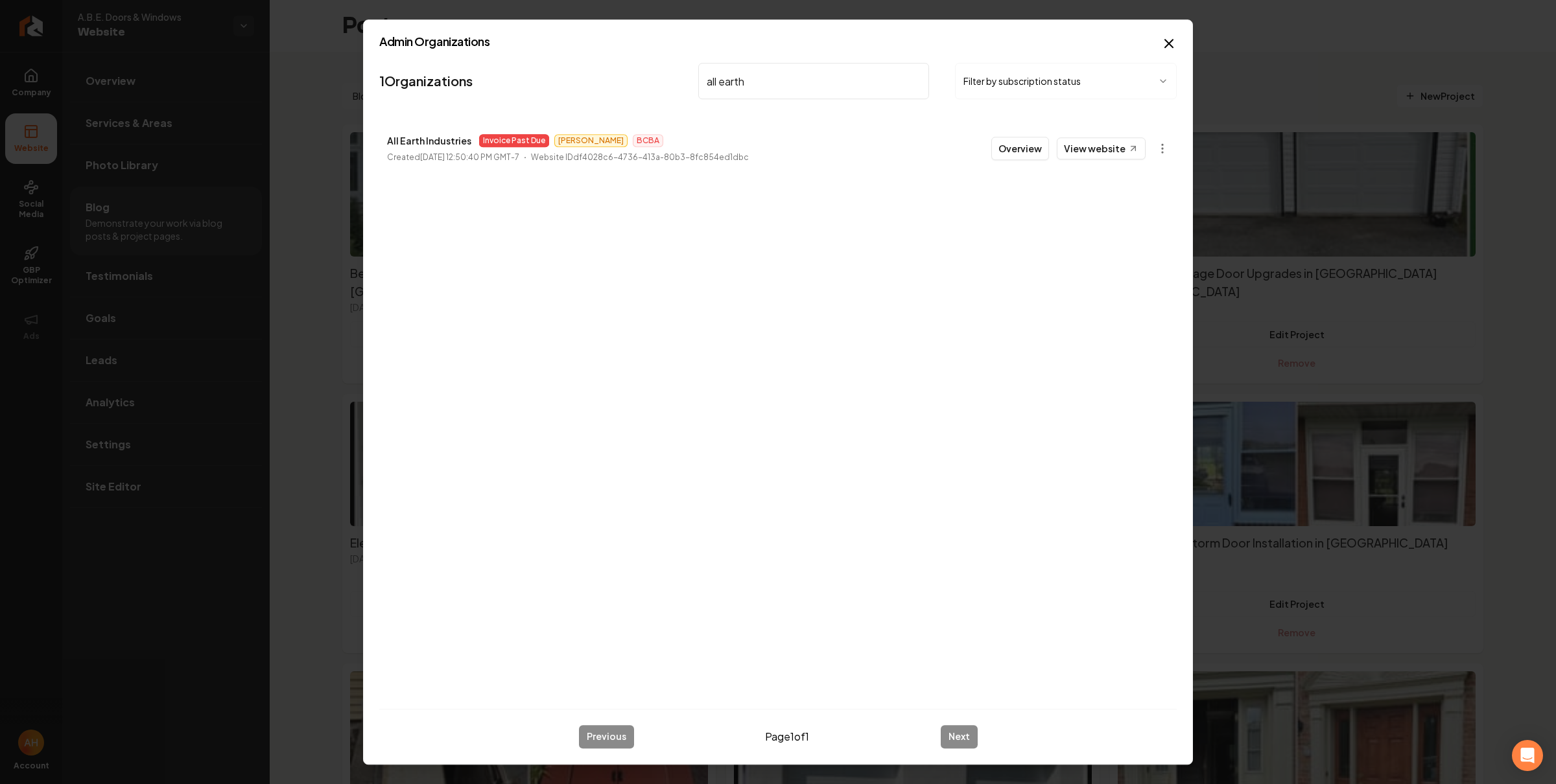
click at [739, 94] on input "all earth" at bounding box center [814, 81] width 231 height 36
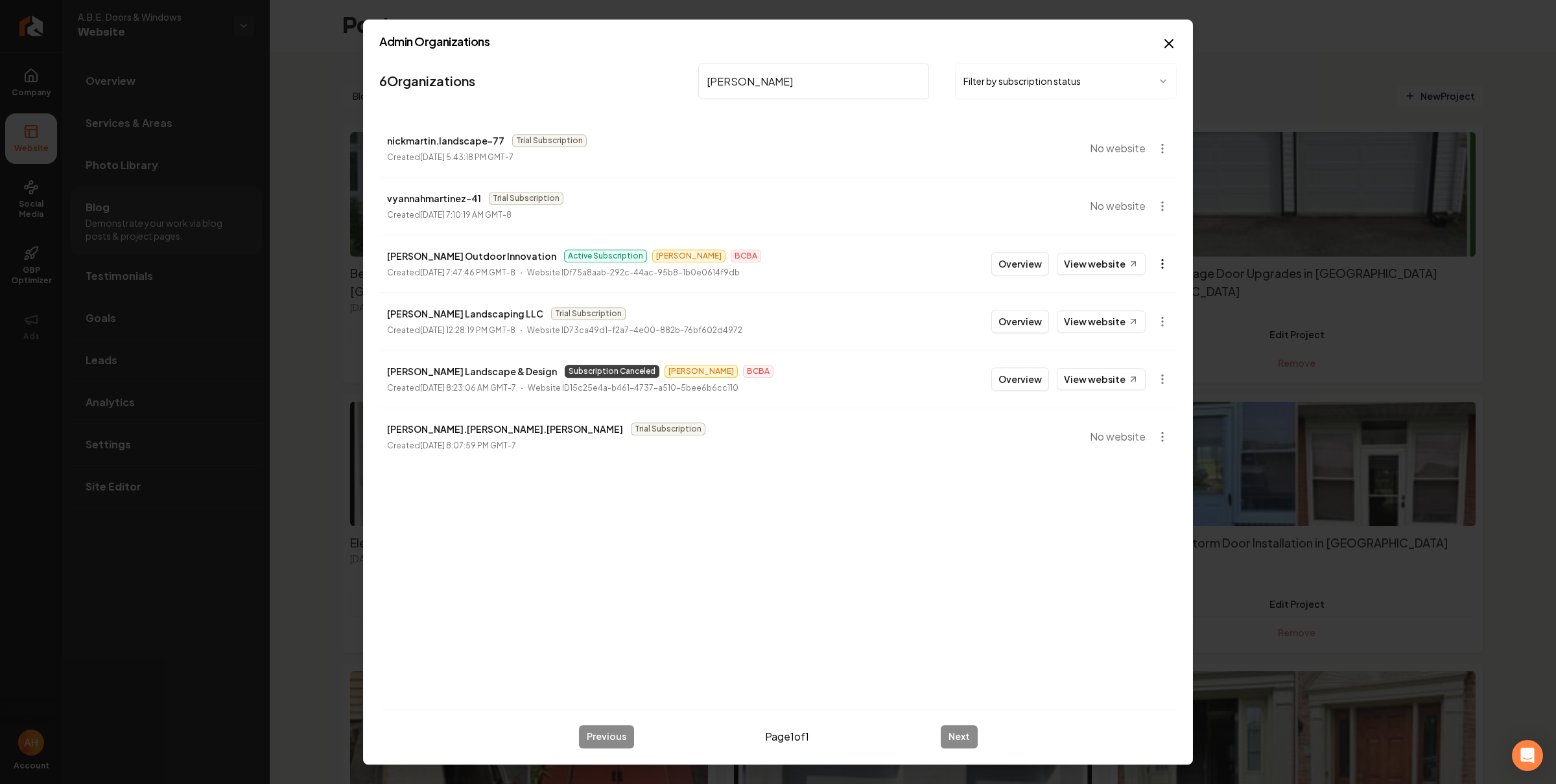
click at [1166, 260] on body "Company Website Social Media GBP Optimizer Ads Account A.B.E. Doors & Windows W…" at bounding box center [778, 392] width 1556 height 784
click at [1142, 377] on link "View in Stripe" at bounding box center [1130, 377] width 82 height 21
click at [817, 73] on input "[PERSON_NAME]" at bounding box center [814, 81] width 231 height 36
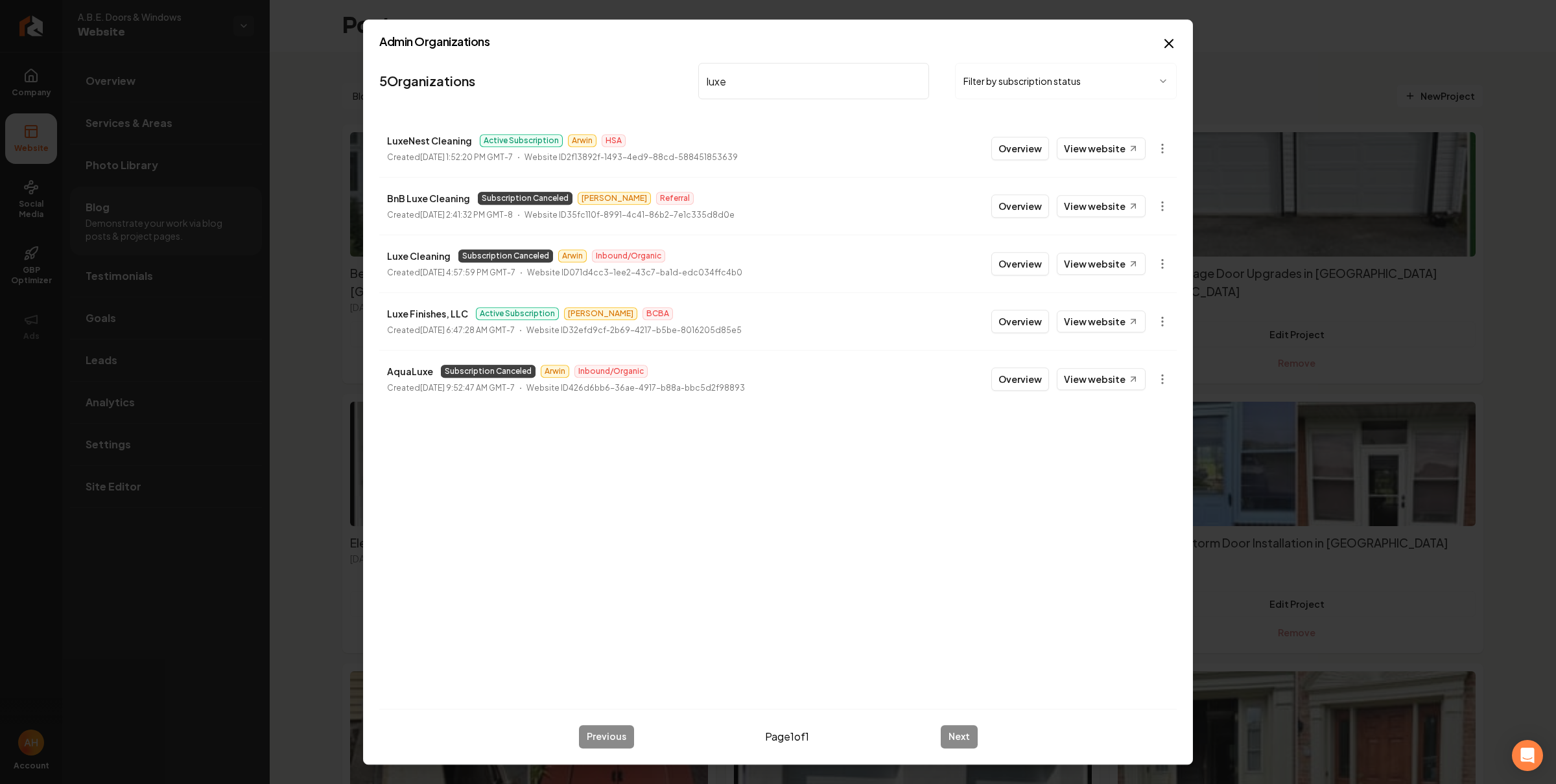
type input "luxe"
click at [763, 89] on input "luxe" at bounding box center [814, 81] width 231 height 36
